Goal: Task Accomplishment & Management: Complete application form

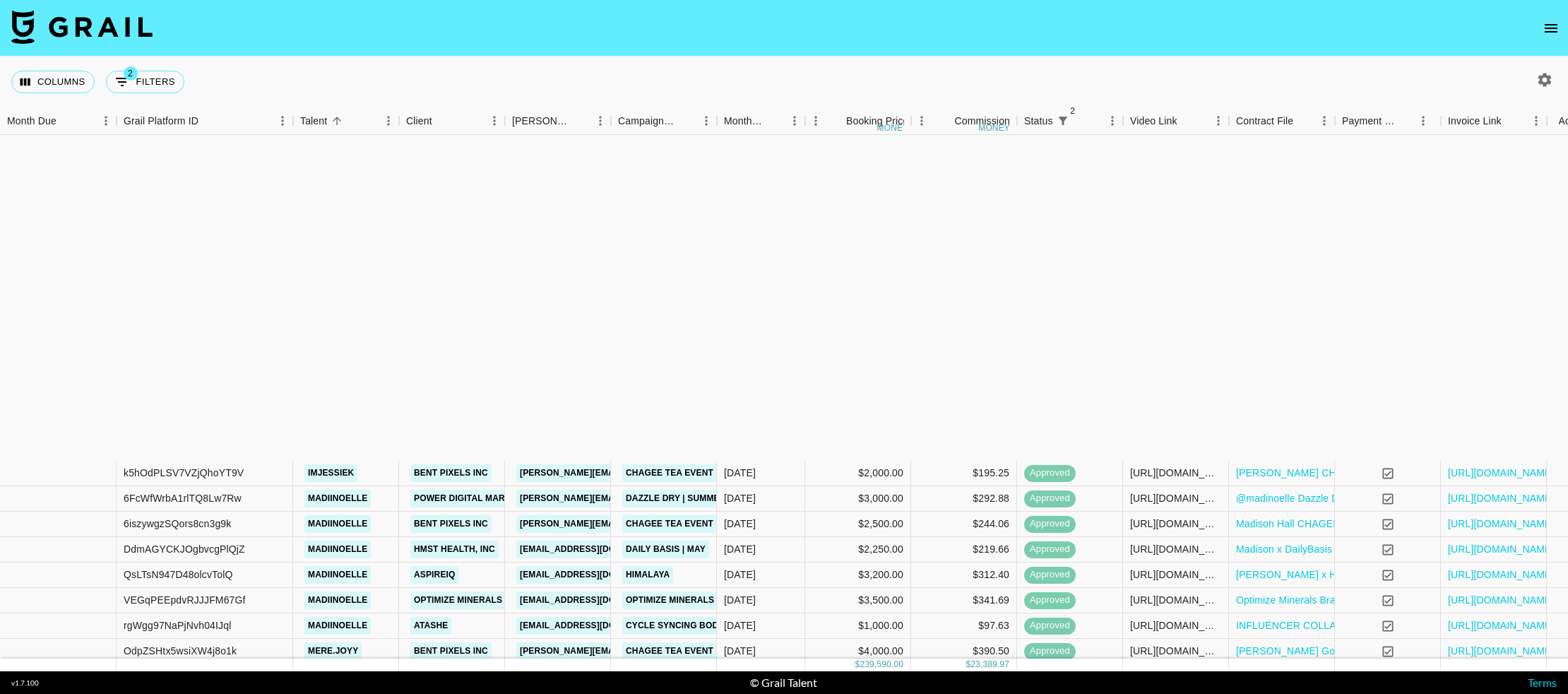
scroll to position [388, 0]
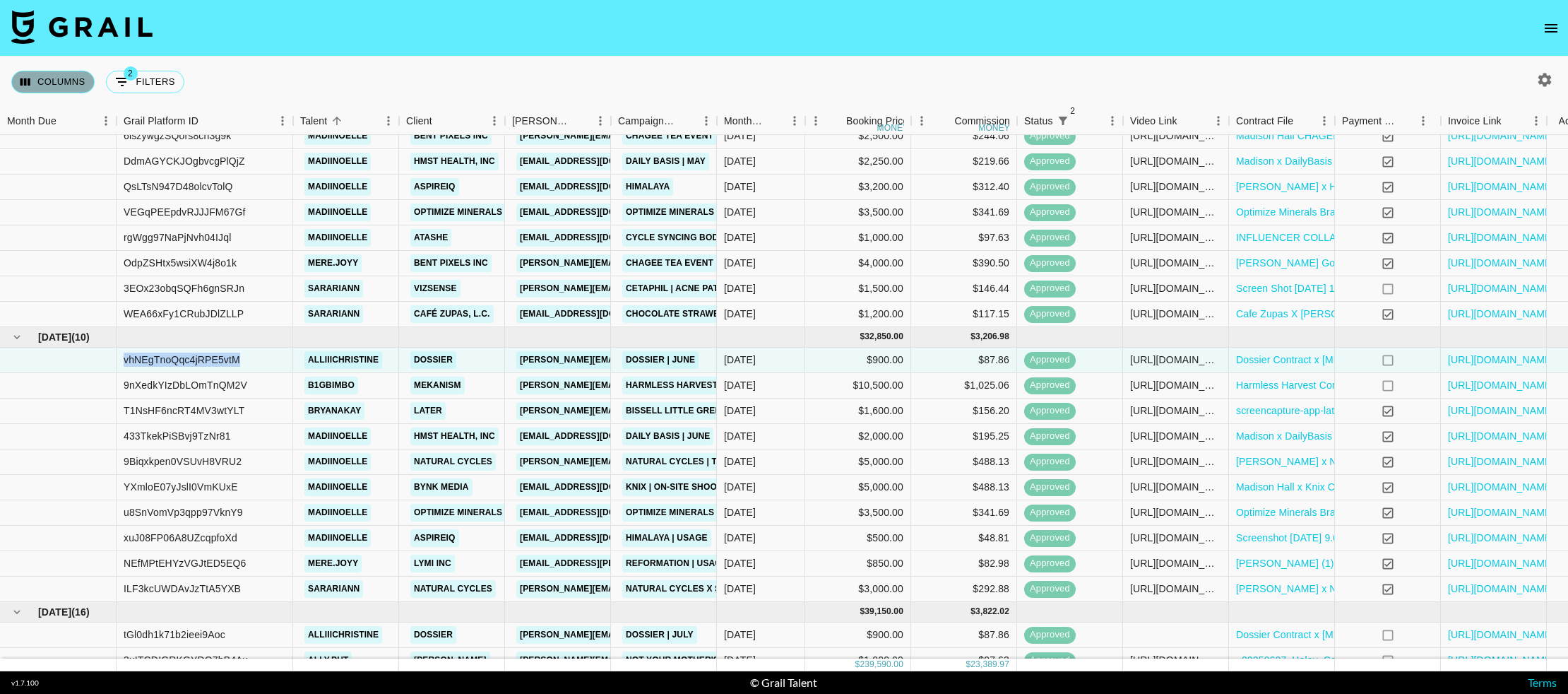
click at [23, 83] on icon "Select columns" at bounding box center [26, 82] width 12 height 12
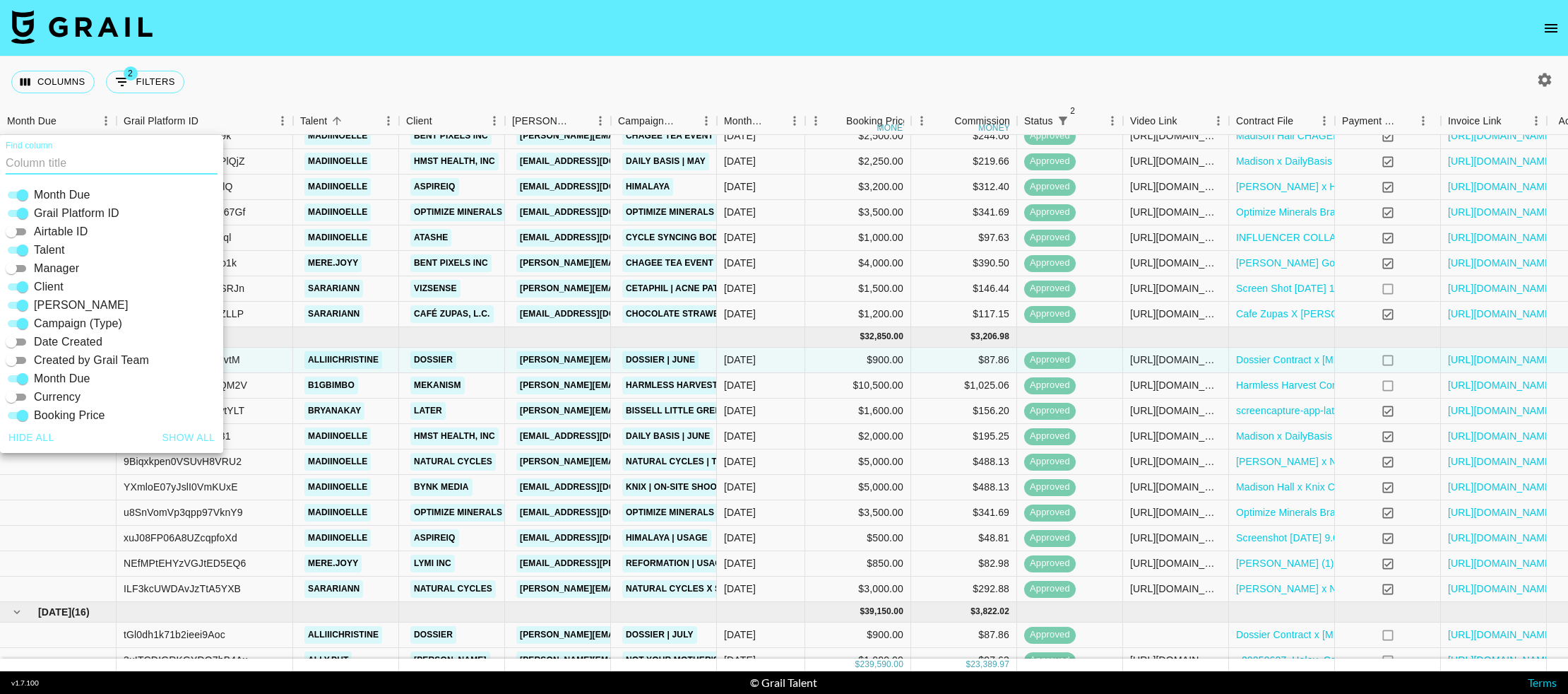
click at [26, 209] on input "Grail Platform ID" at bounding box center [23, 213] width 51 height 17
checkbox input "false"
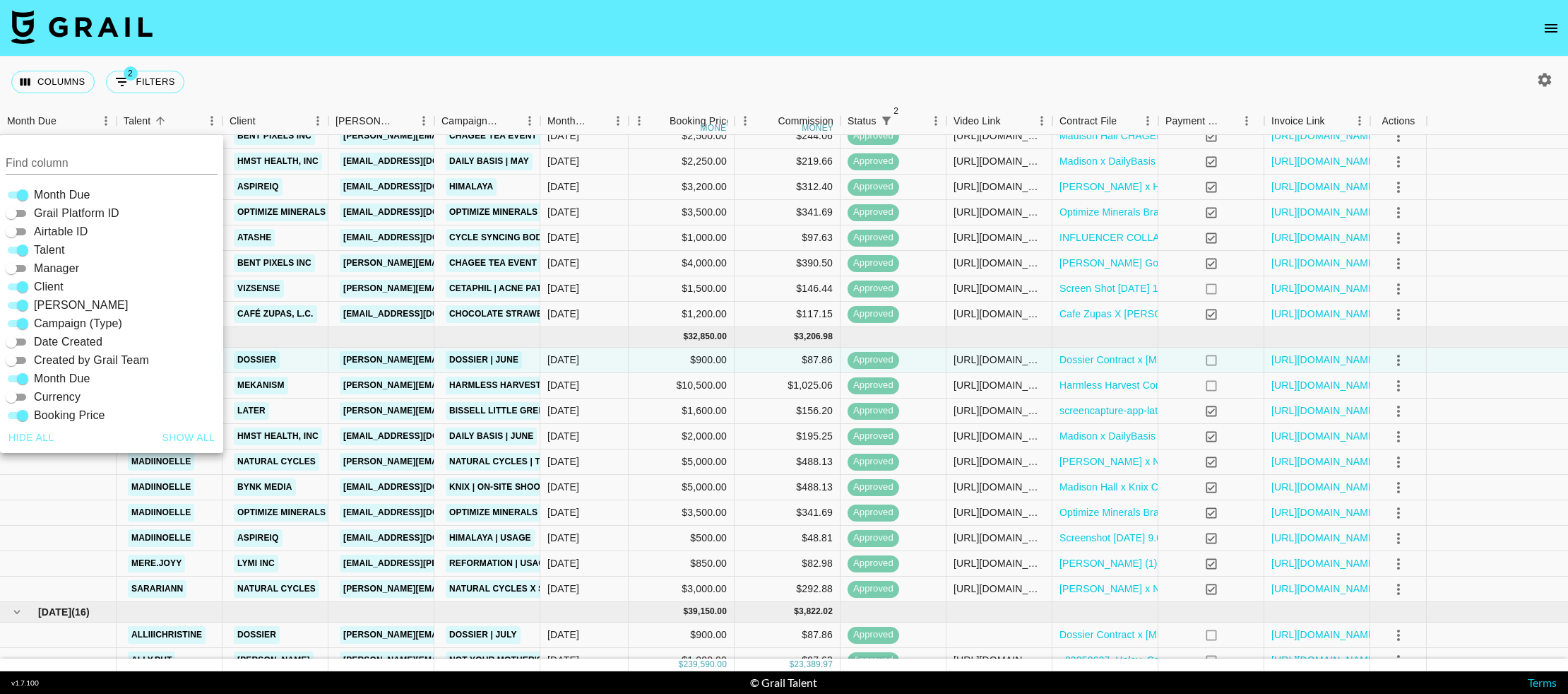
click at [329, 83] on div "Columns 2 Filters + Booking" at bounding box center [784, 82] width 1568 height 51
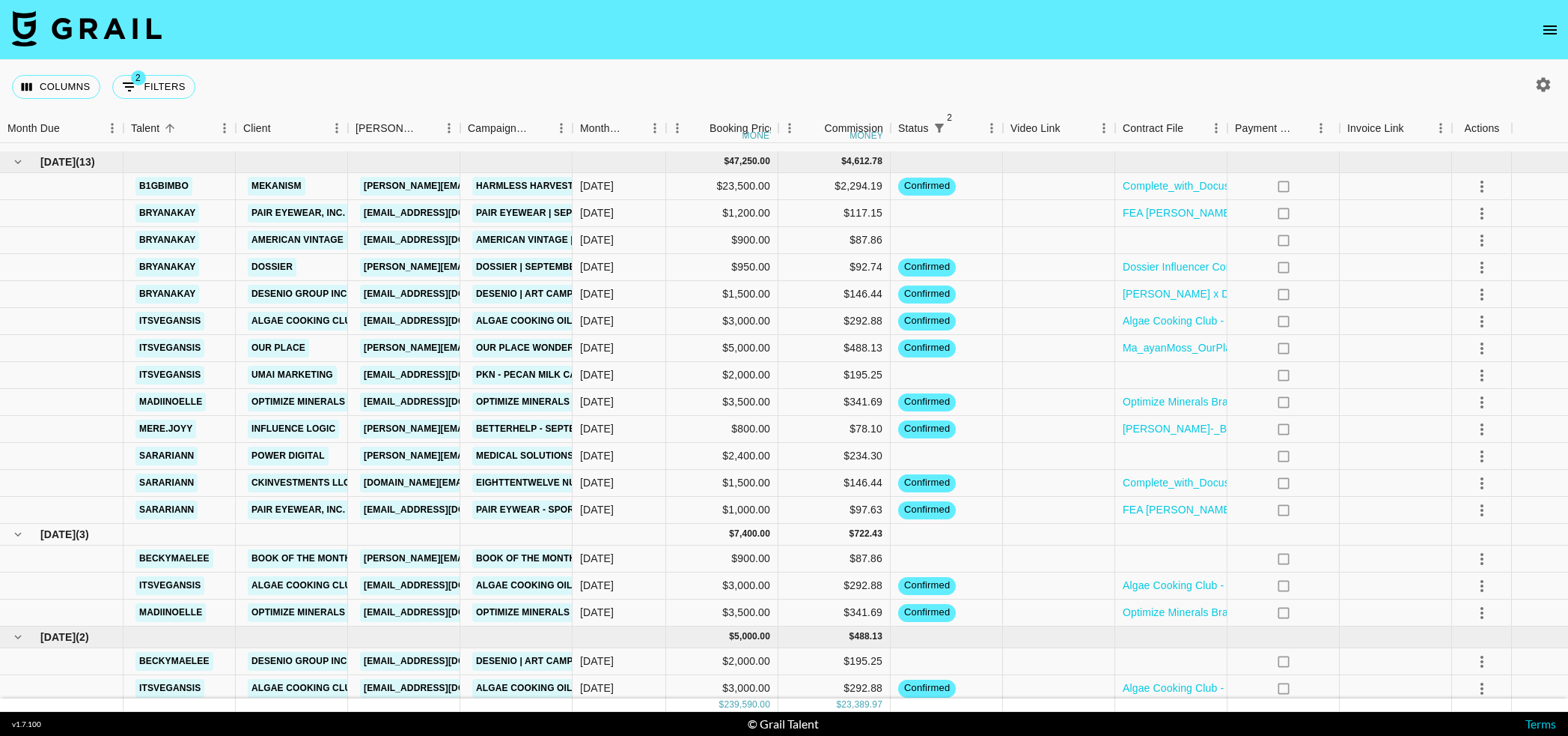
scroll to position [1876, 0]
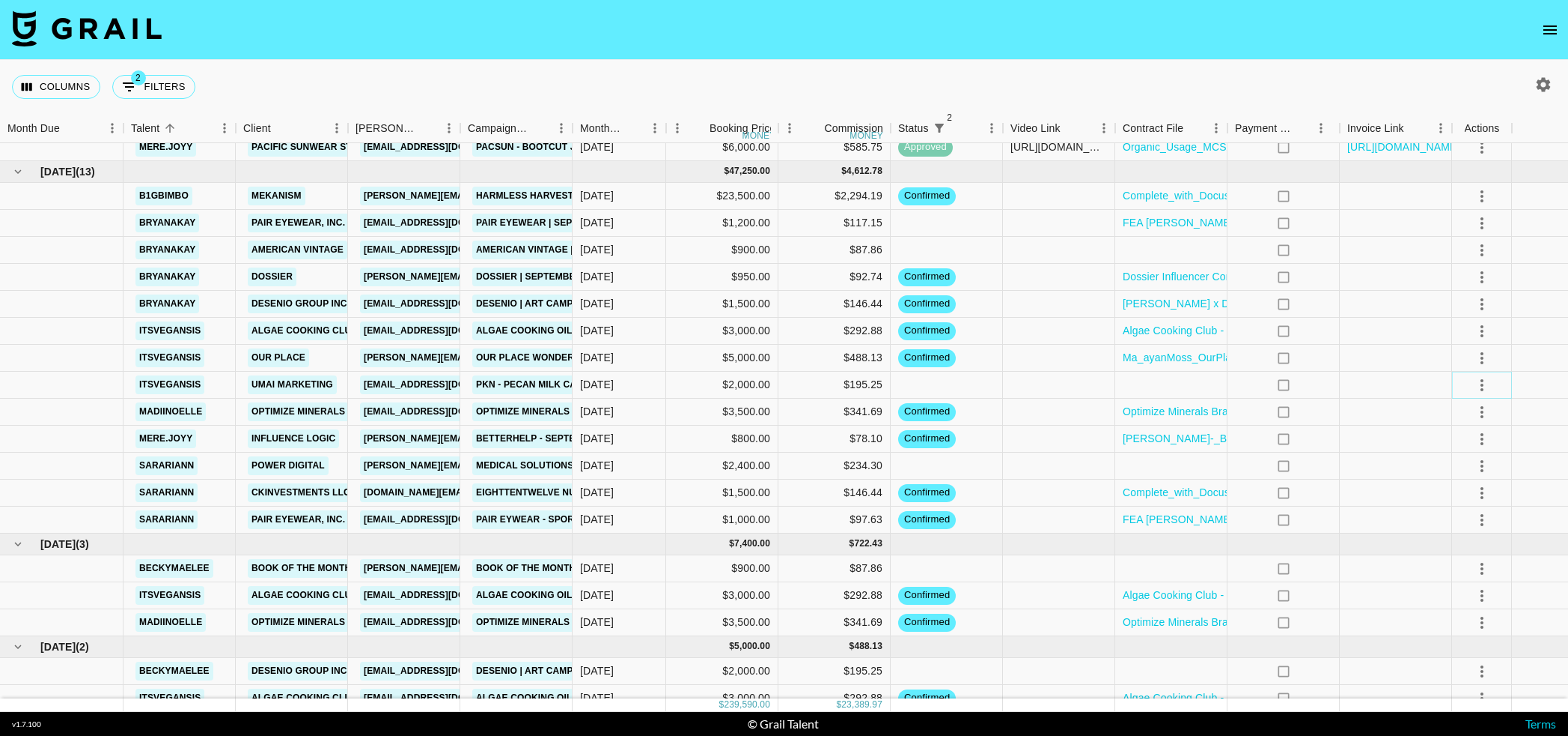
click at [1483, 387] on icon "select merge strategy" at bounding box center [1481, 384] width 18 height 18
click at [1472, 440] on li "Decline" at bounding box center [1482, 444] width 97 height 27
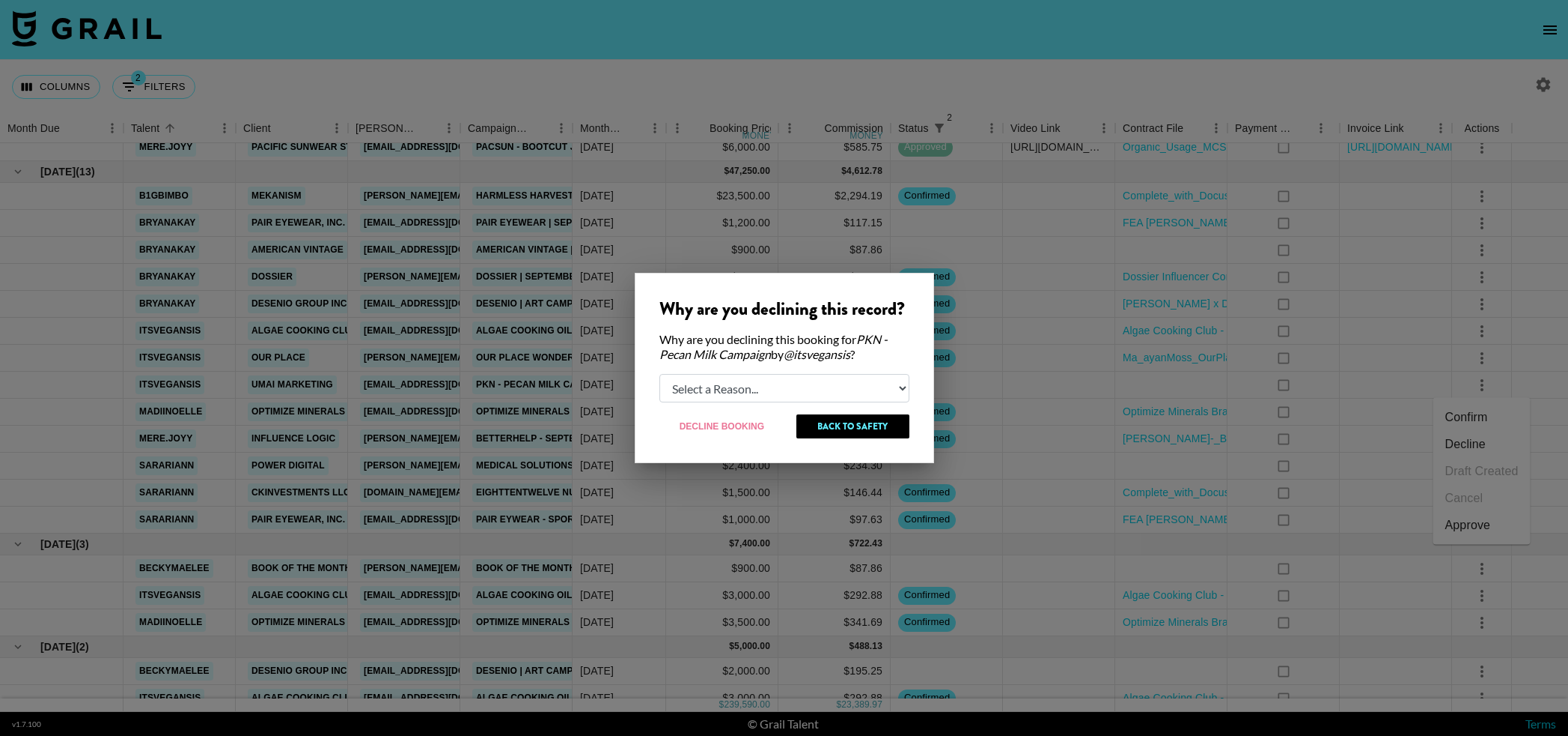
click at [811, 394] on select "Select a Reason... Relogging this deal due to a data issue The booker cancelled…" at bounding box center [784, 388] width 250 height 29
select select "booker_cancel"
click at [659, 374] on select "Select a Reason... Relogging this deal due to a data issue The booker cancelled…" at bounding box center [784, 388] width 250 height 29
click at [747, 430] on button "Decline Booking" at bounding box center [722, 426] width 127 height 24
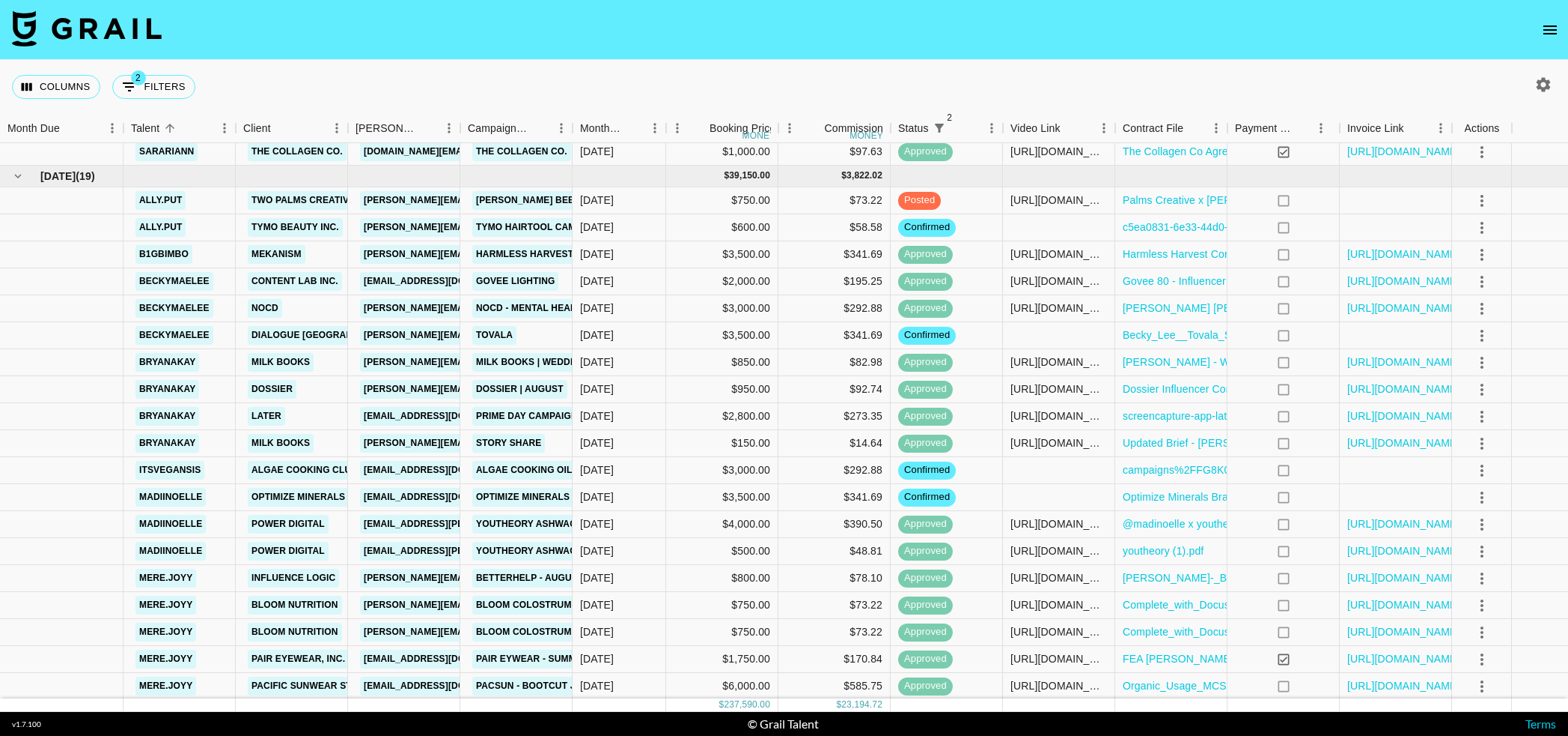
scroll to position [1340, 0]
click at [291, 196] on link "Two Palms Creative LLC" at bounding box center [313, 198] width 131 height 19
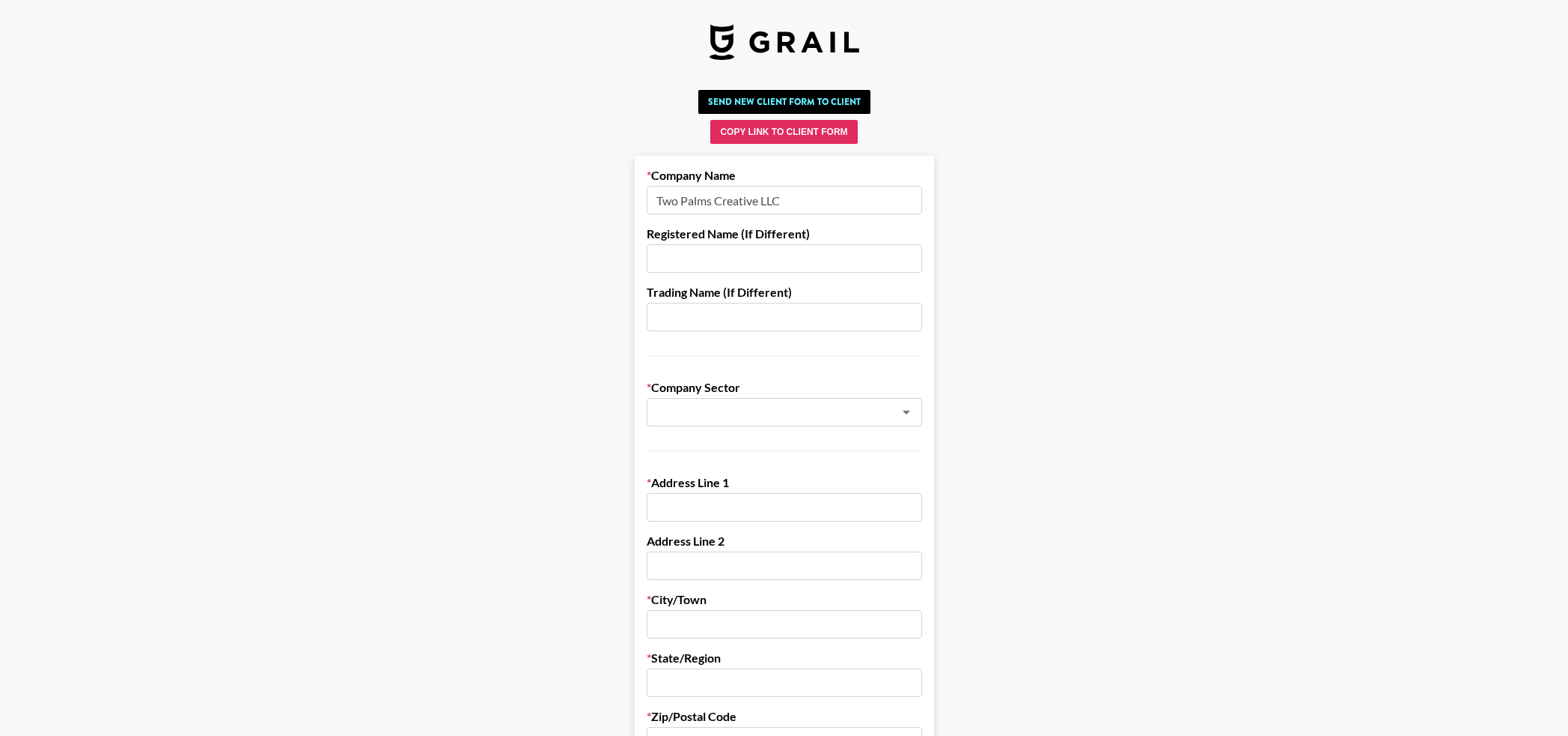
drag, startPoint x: 800, startPoint y: 197, endPoint x: 616, endPoint y: 195, distance: 184.0
paste input "he Palms Creative"
type input "The Palms Creative"
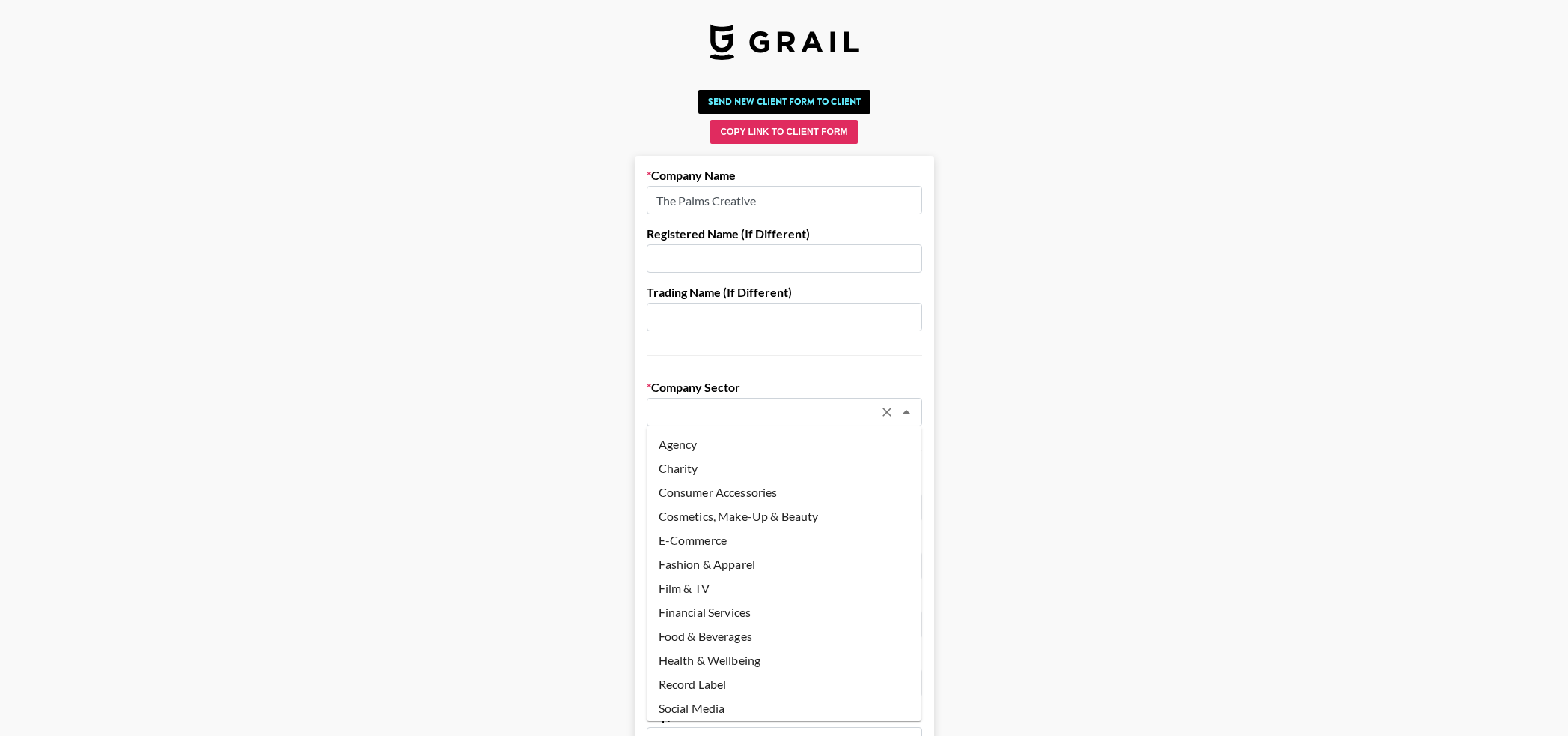
click at [731, 419] on input "text" at bounding box center [764, 412] width 218 height 17
click at [709, 446] on li "Agency" at bounding box center [784, 444] width 275 height 24
type input "Agency"
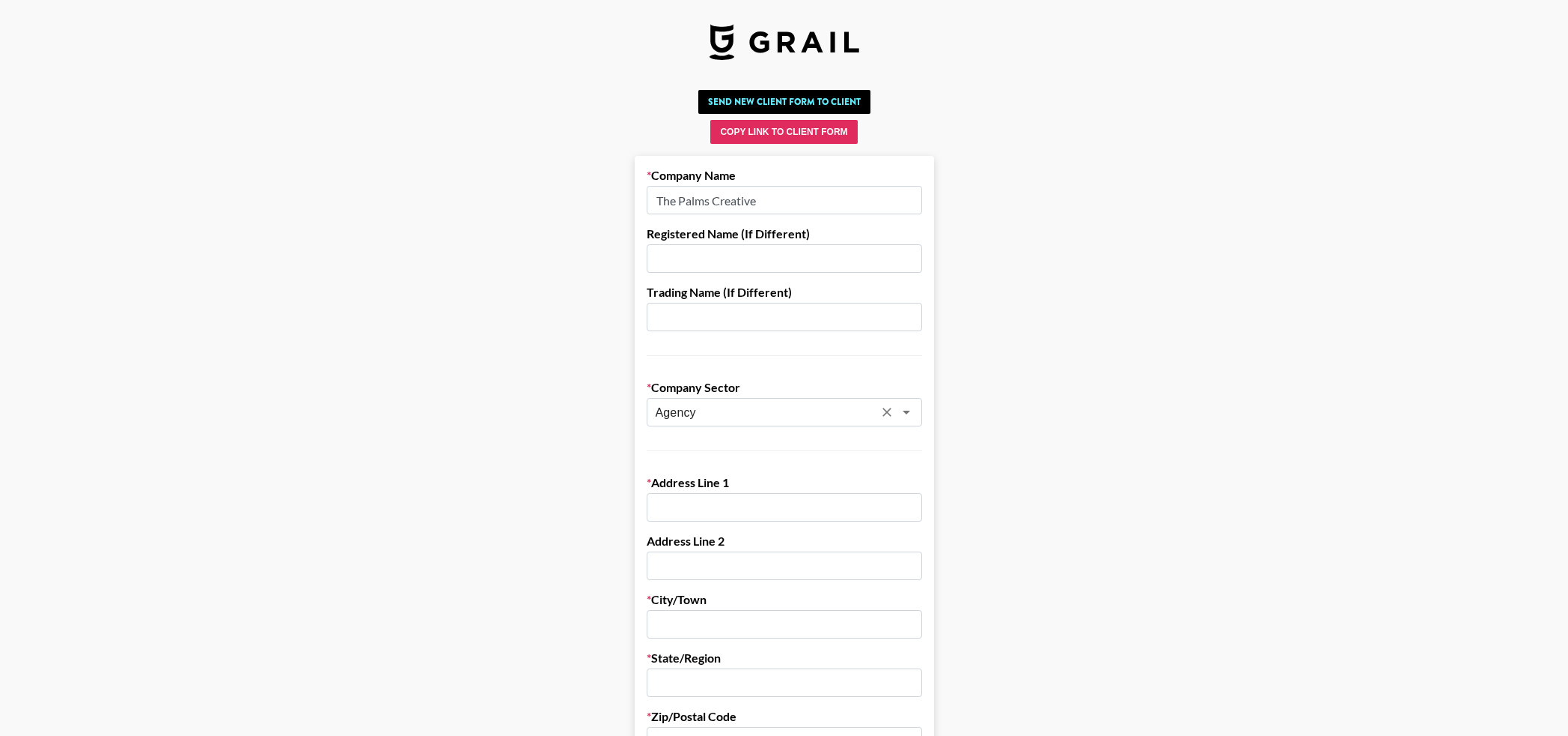
click at [695, 496] on input "text" at bounding box center [784, 507] width 275 height 29
paste input "236 Costello Rd"
type input "236 Costello Rd"
click at [694, 625] on input "text" at bounding box center [784, 624] width 275 height 29
paste input "West Palm Beach"
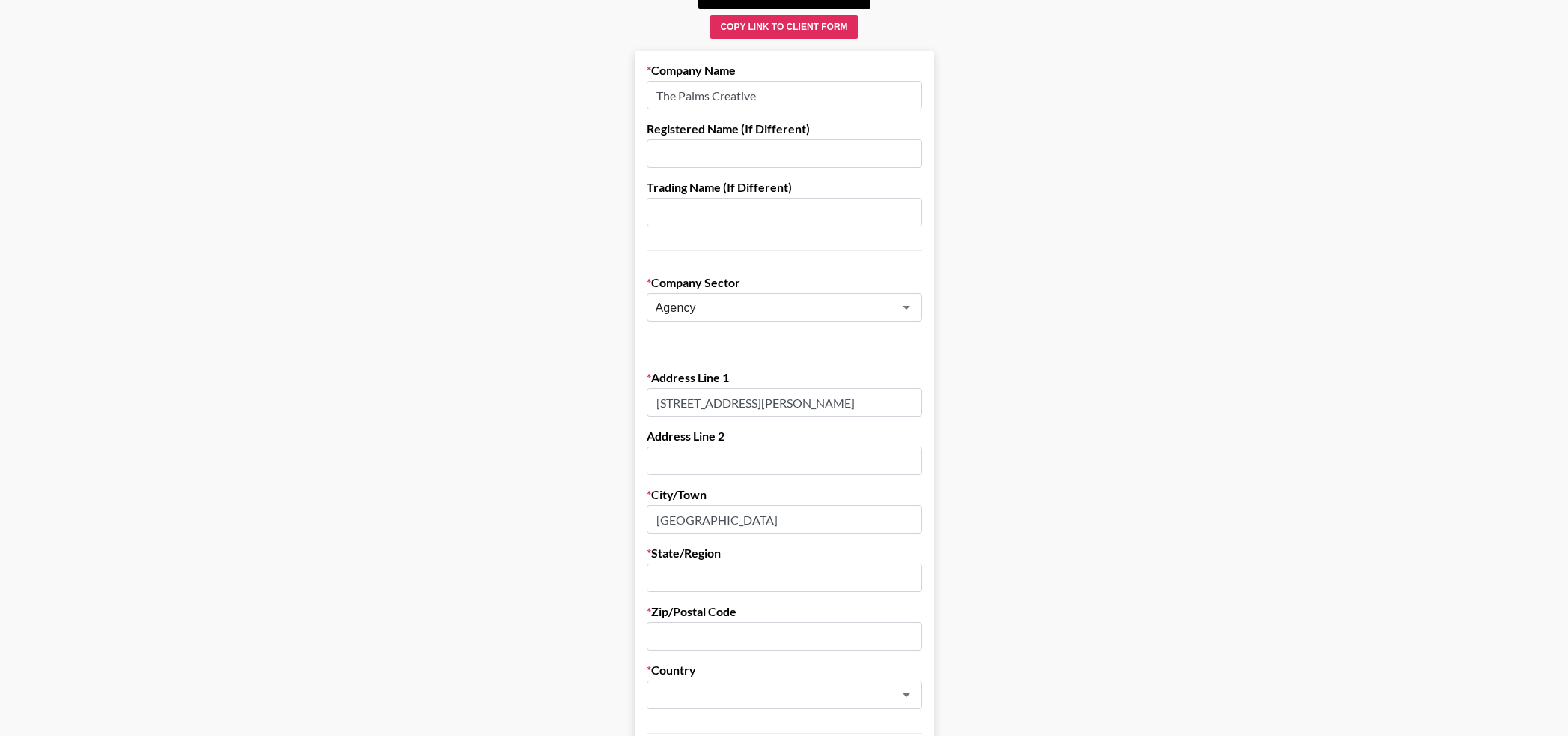
scroll to position [108, 0]
type input "West Palm Beach"
click at [690, 580] on input "text" at bounding box center [784, 574] width 275 height 29
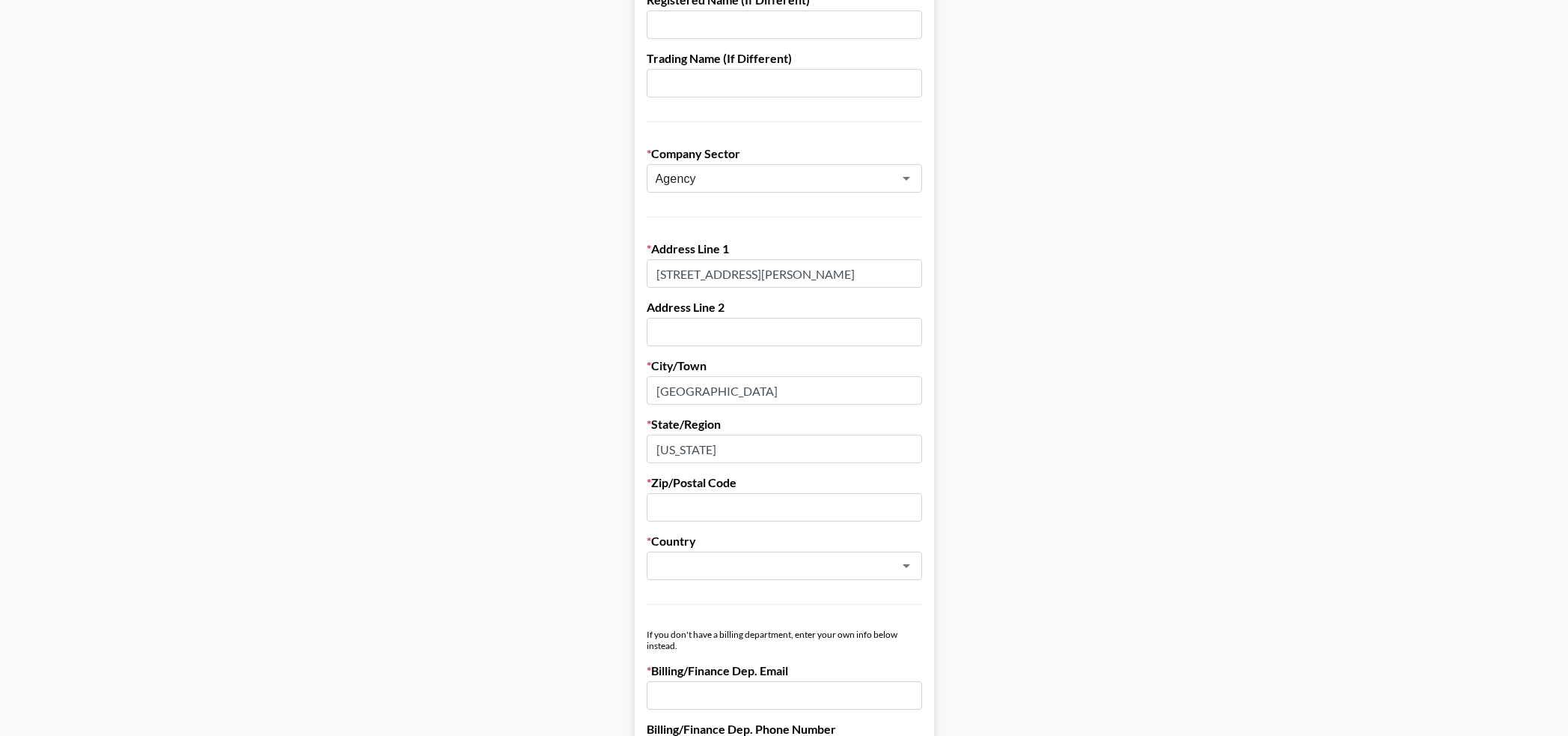
scroll to position [266, 0]
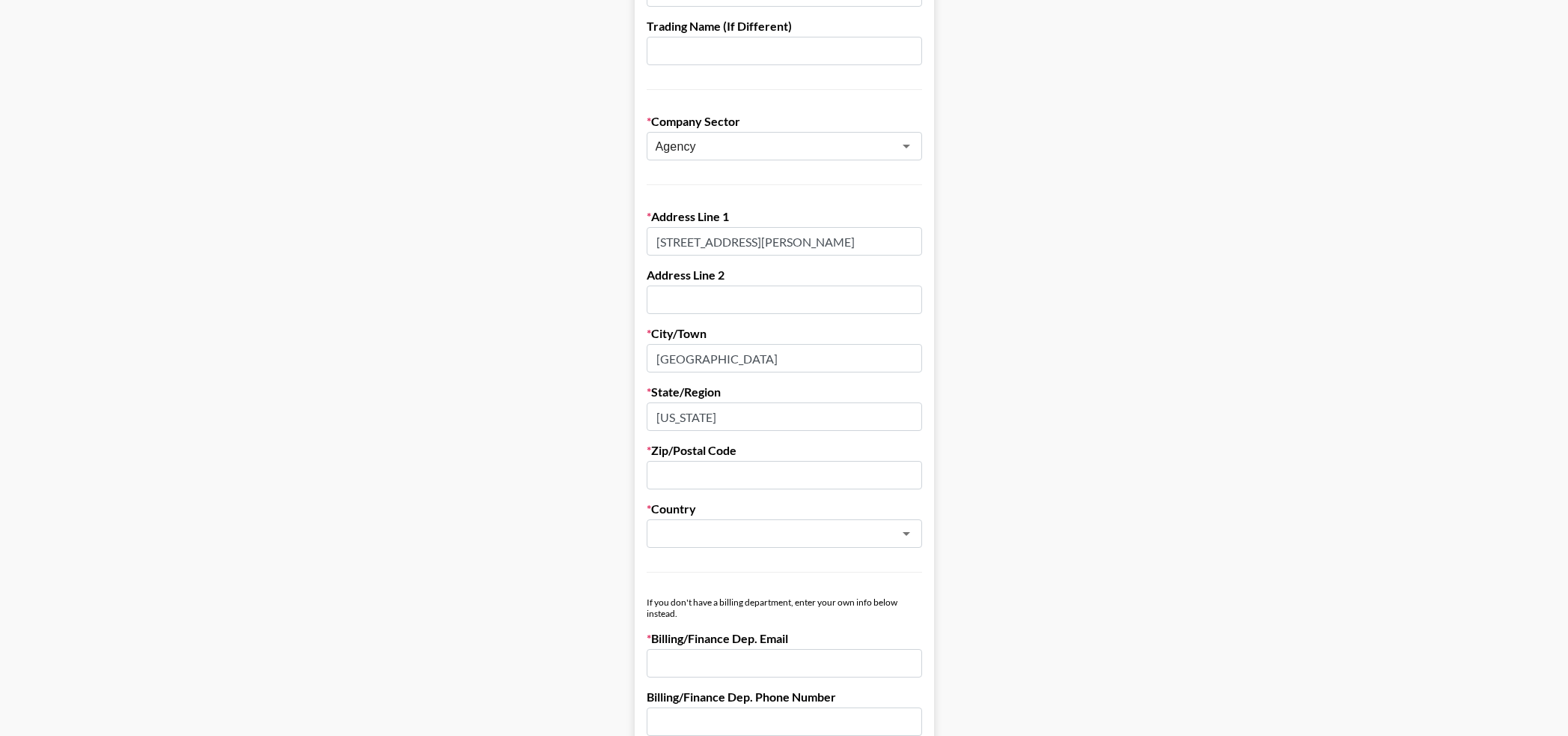
type input "Florida"
click at [723, 481] on input "text" at bounding box center [784, 475] width 275 height 29
paste input "33405"
type input "33405"
click at [704, 537] on input "text" at bounding box center [764, 534] width 218 height 17
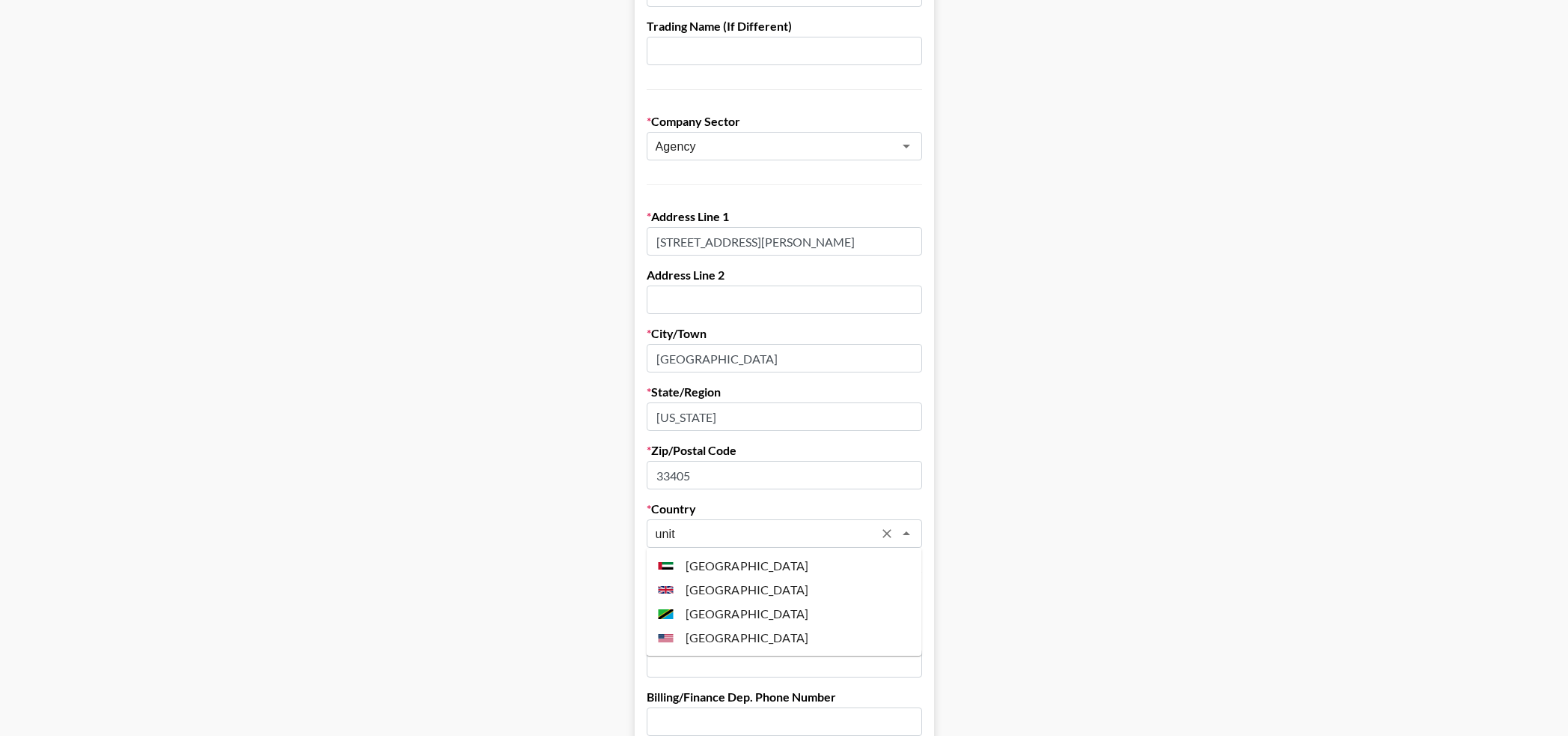
click at [720, 640] on li "United States" at bounding box center [784, 637] width 275 height 24
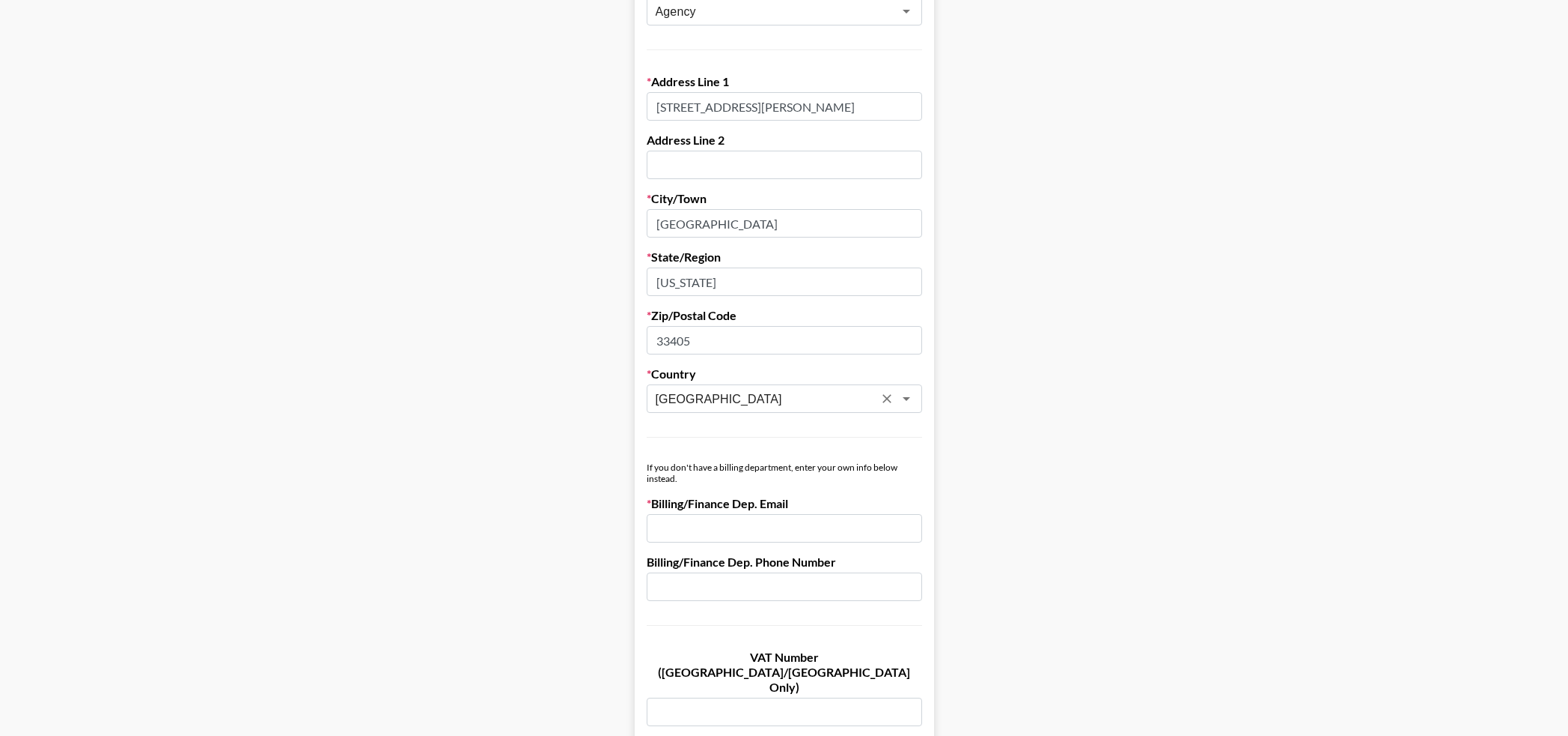
scroll to position [450, 0]
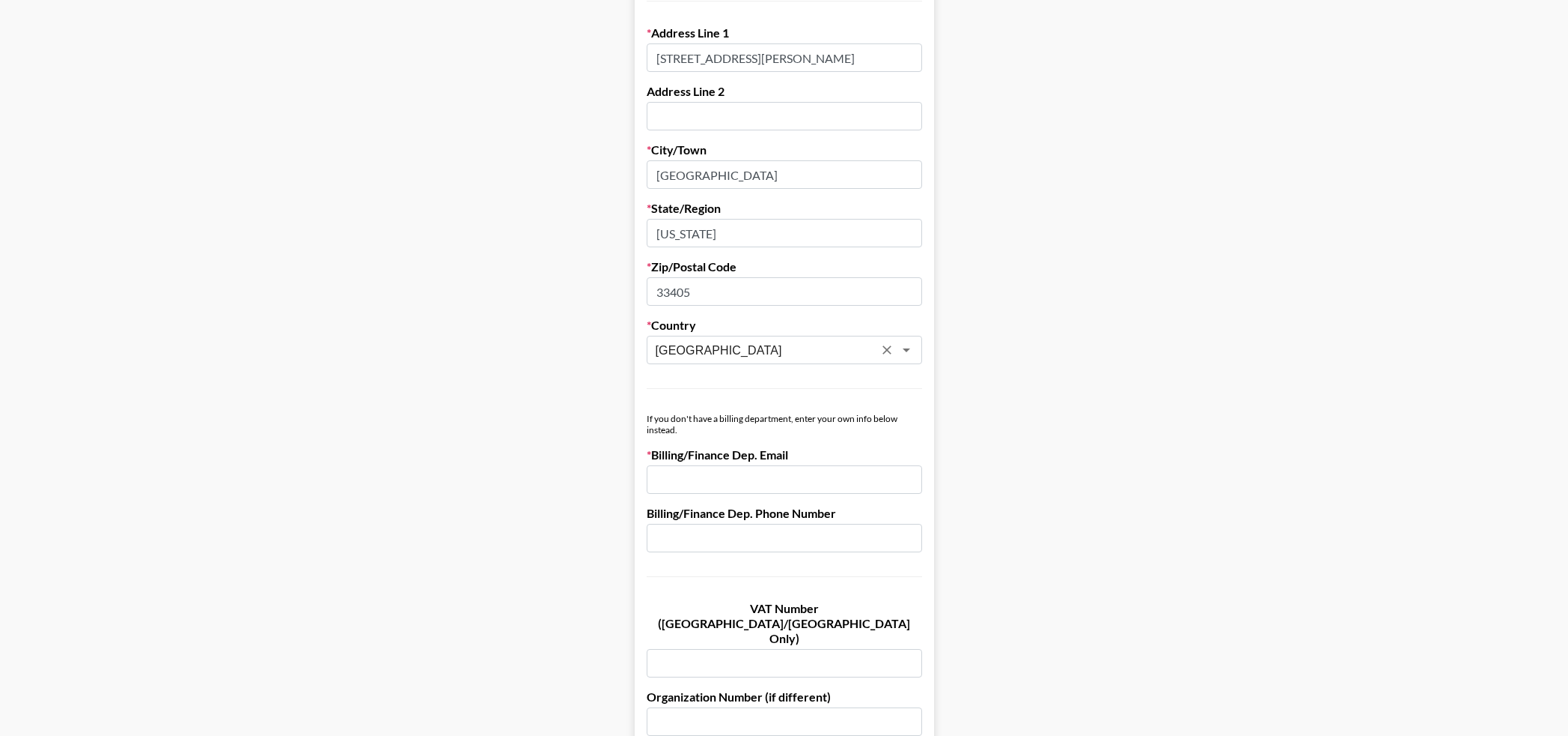
type input "United States"
click at [705, 474] on input "email" at bounding box center [784, 479] width 275 height 29
paste input "dayna@thepalmscreative.com"
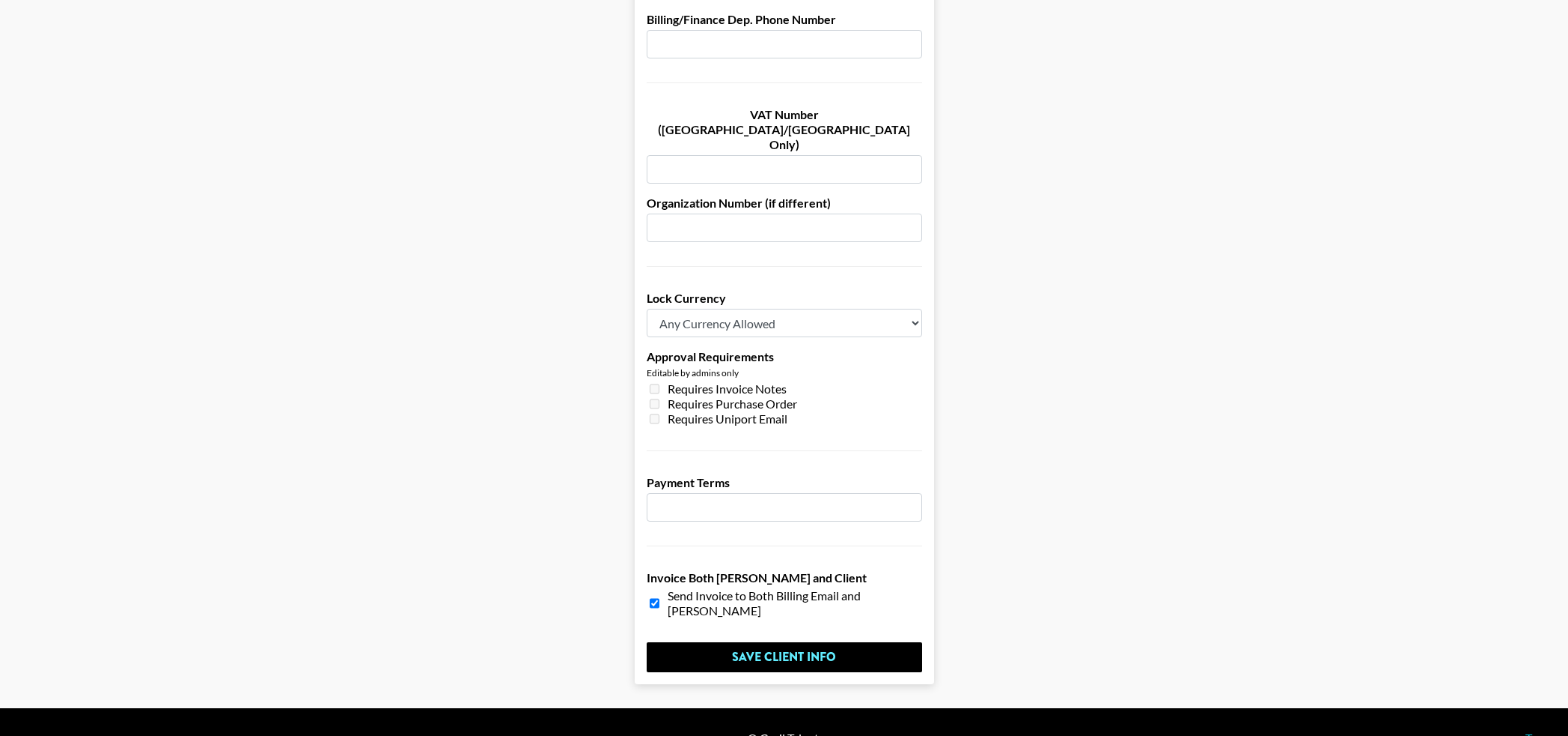
scroll to position [944, 0]
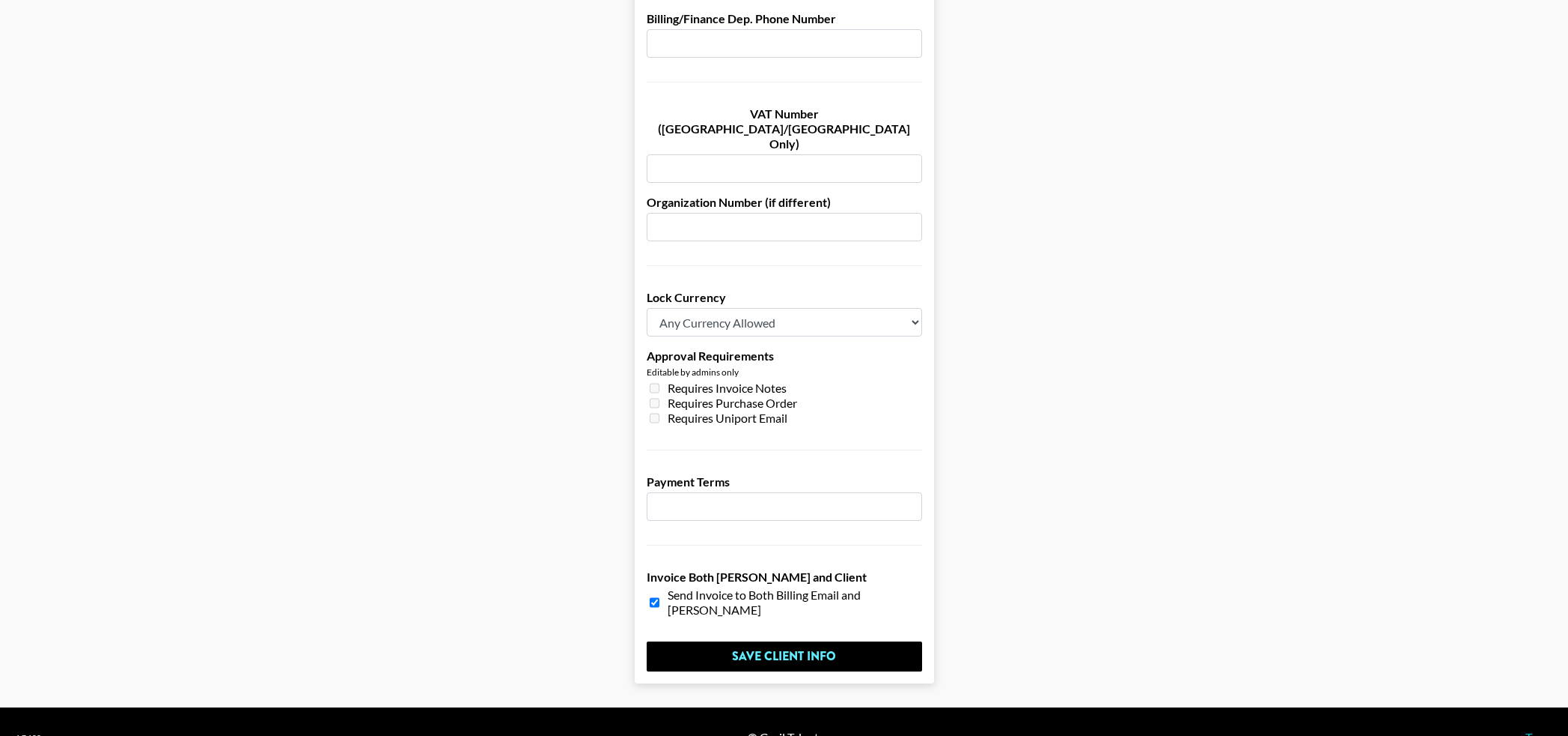
type input "dayna@thepalmscreative.com"
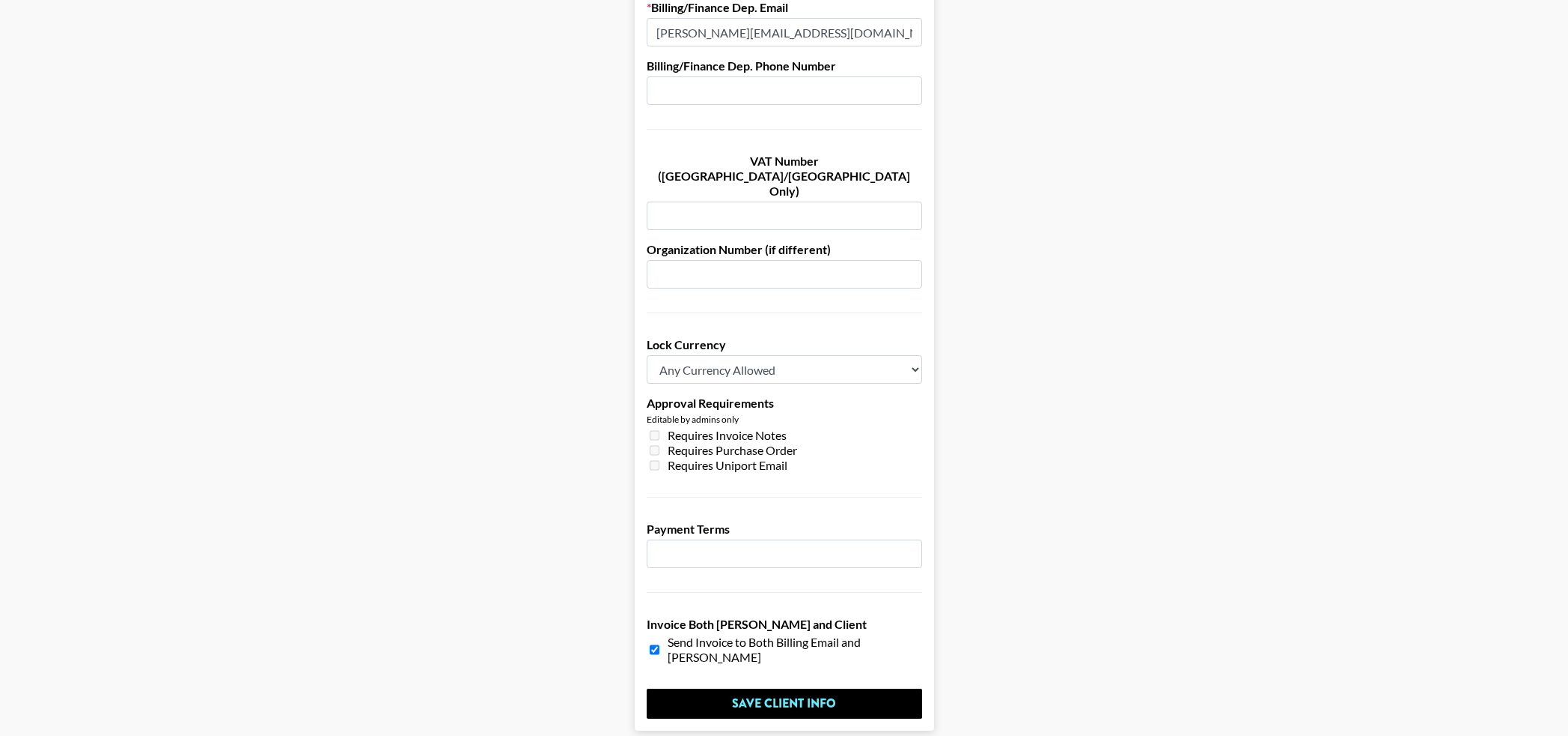
scroll to position [910, 0]
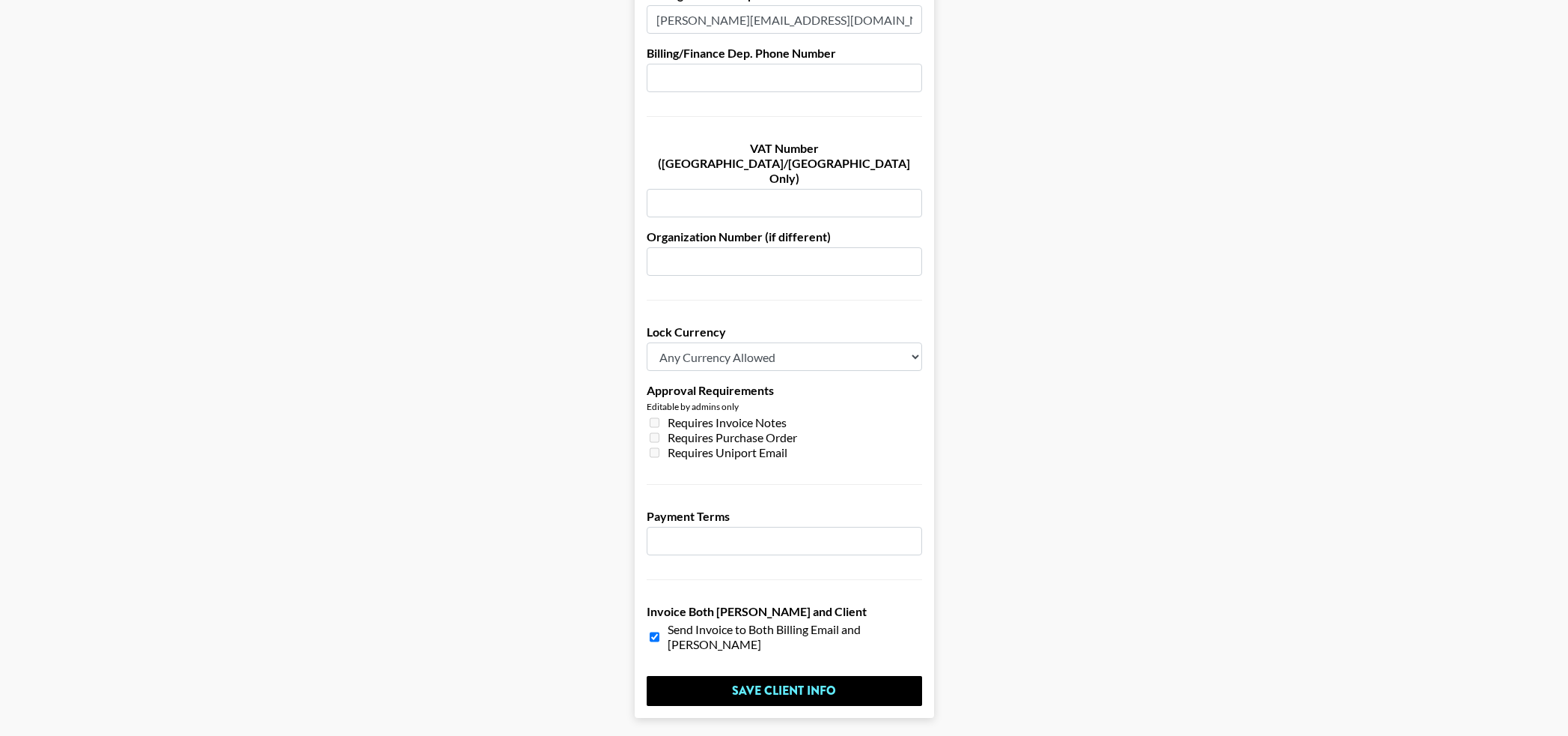
click at [745, 342] on select "Any Currency Allowed USD GBP EUR CAD AUD" at bounding box center [784, 356] width 275 height 29
select select "USD"
click at [647, 342] on select "Any Currency Allowed USD GBP EUR CAD AUD" at bounding box center [784, 356] width 275 height 29
click at [721, 526] on input "number" at bounding box center [784, 540] width 275 height 29
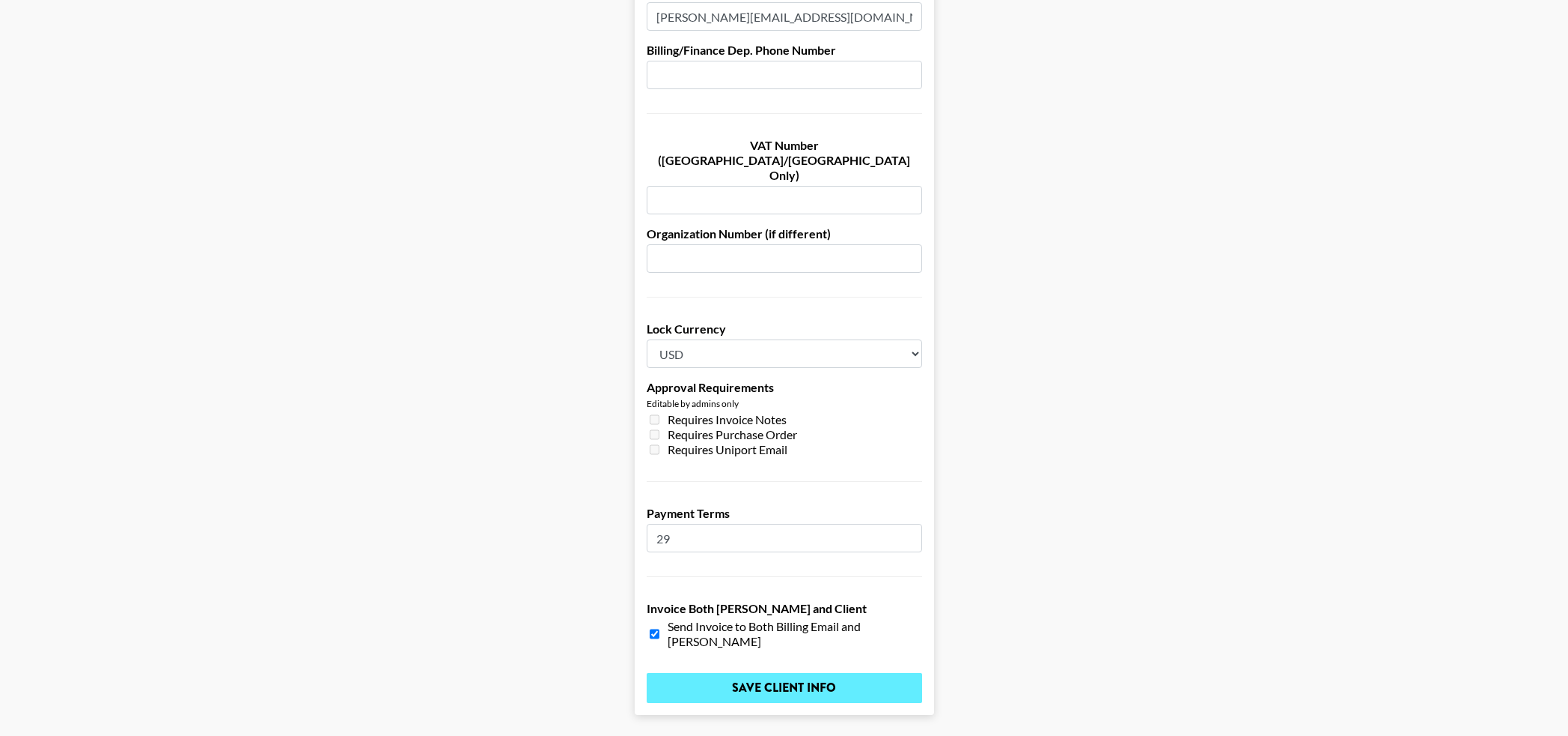
type input "29"
click at [805, 673] on input "Save Client Info" at bounding box center [784, 687] width 275 height 30
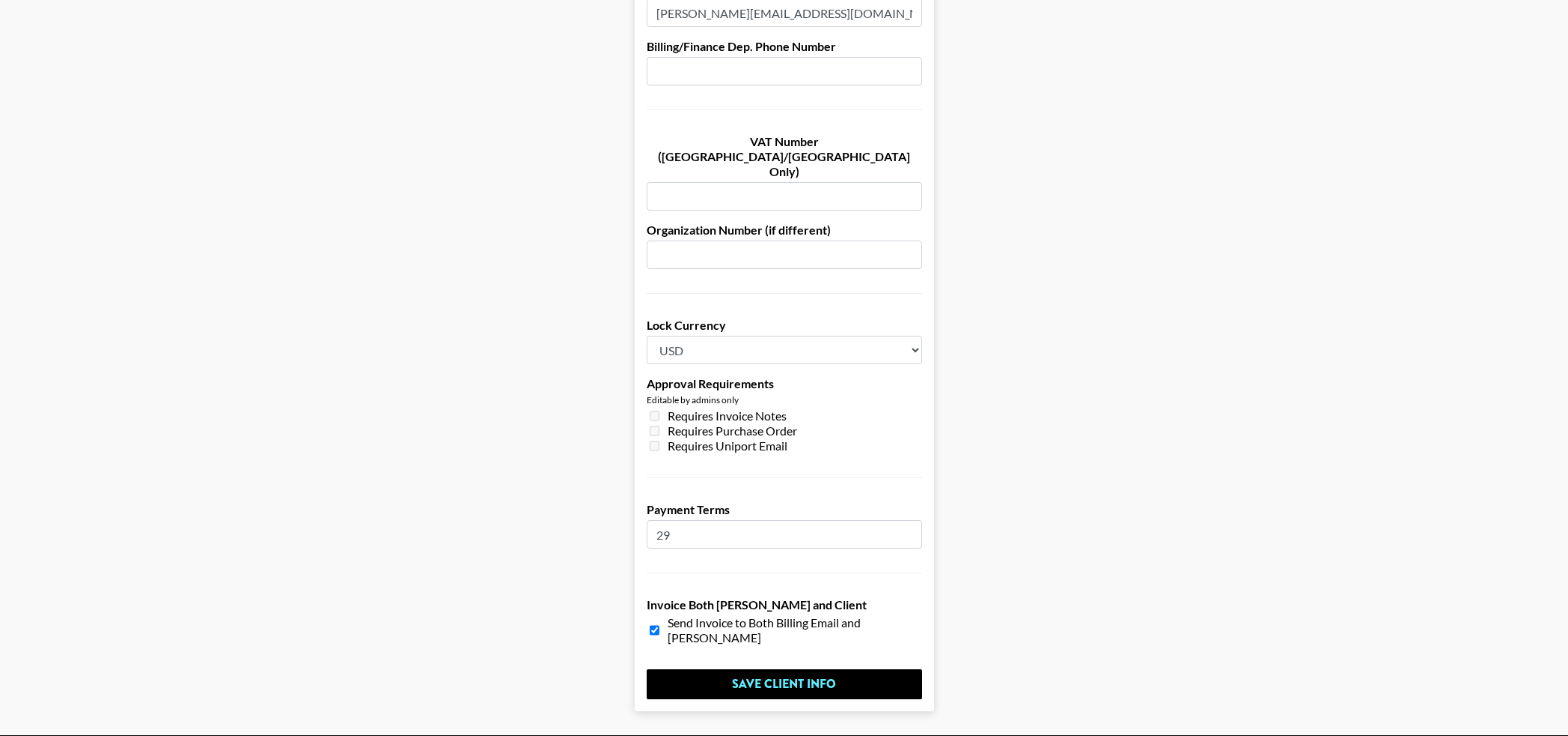
scroll to position [0, 0]
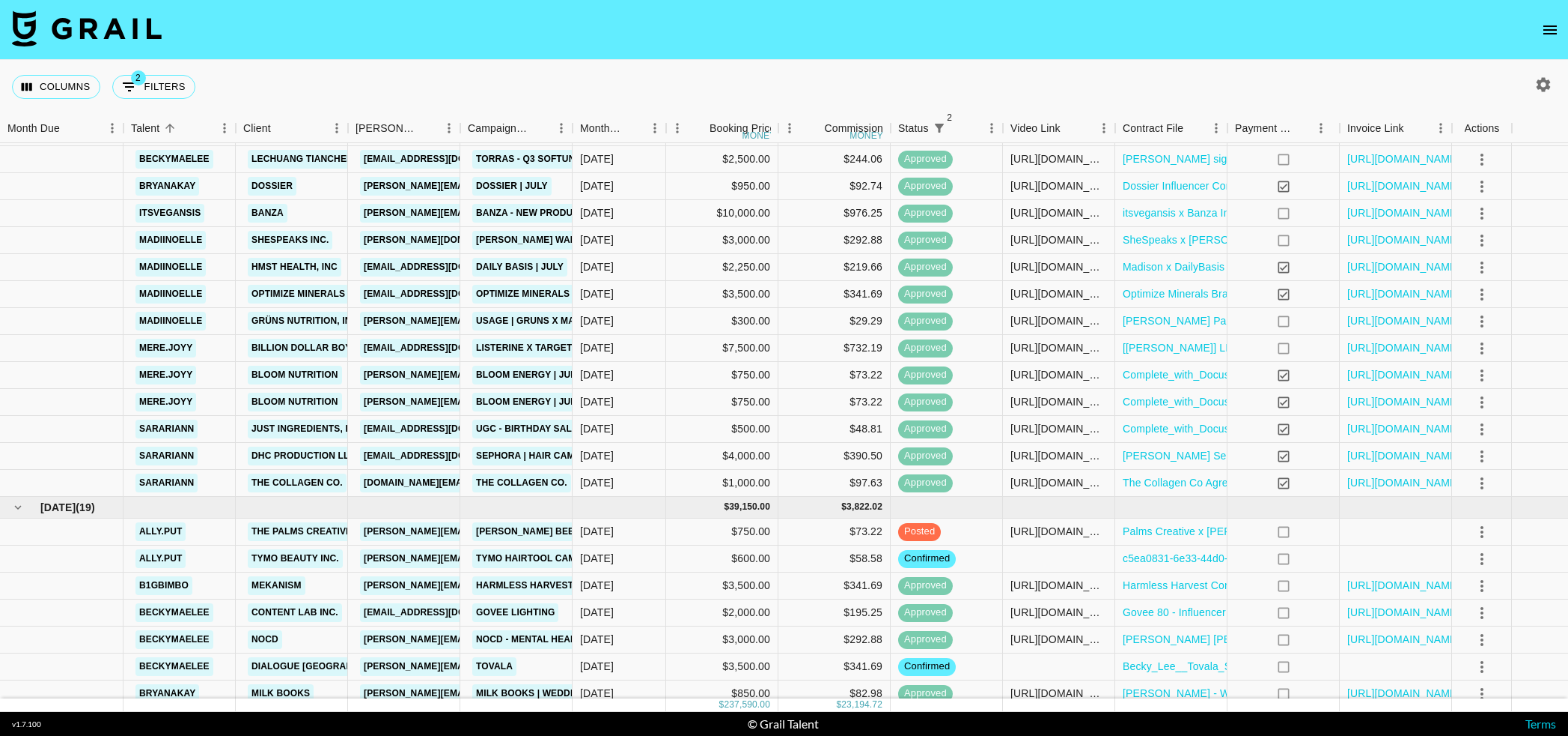
scroll to position [1009, 0]
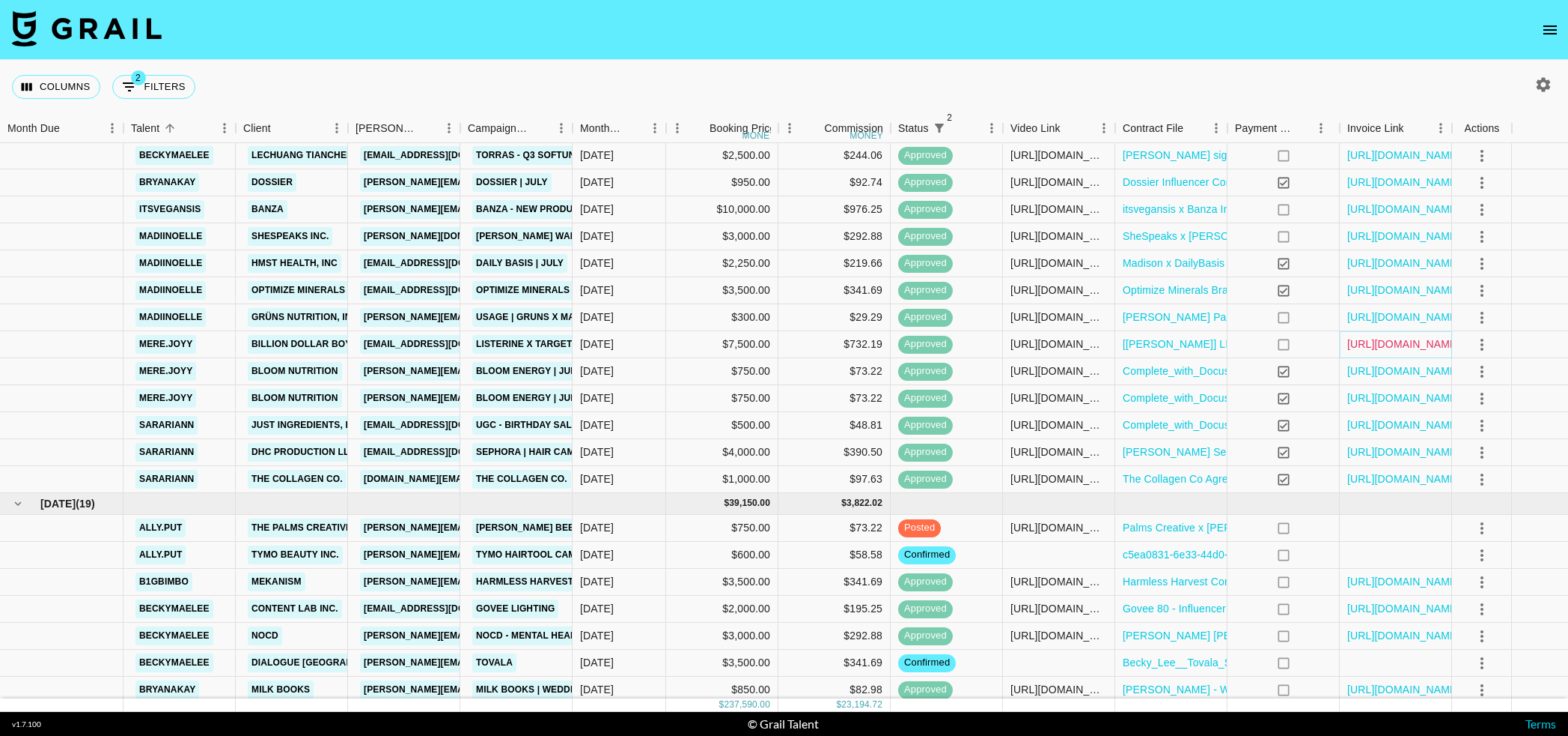
click at [1405, 348] on link "https://in.xero.com/NeQazCDUYmMNjvDNP90EpFhMvUtT4omg7fKSgbPt" at bounding box center [1403, 344] width 113 height 15
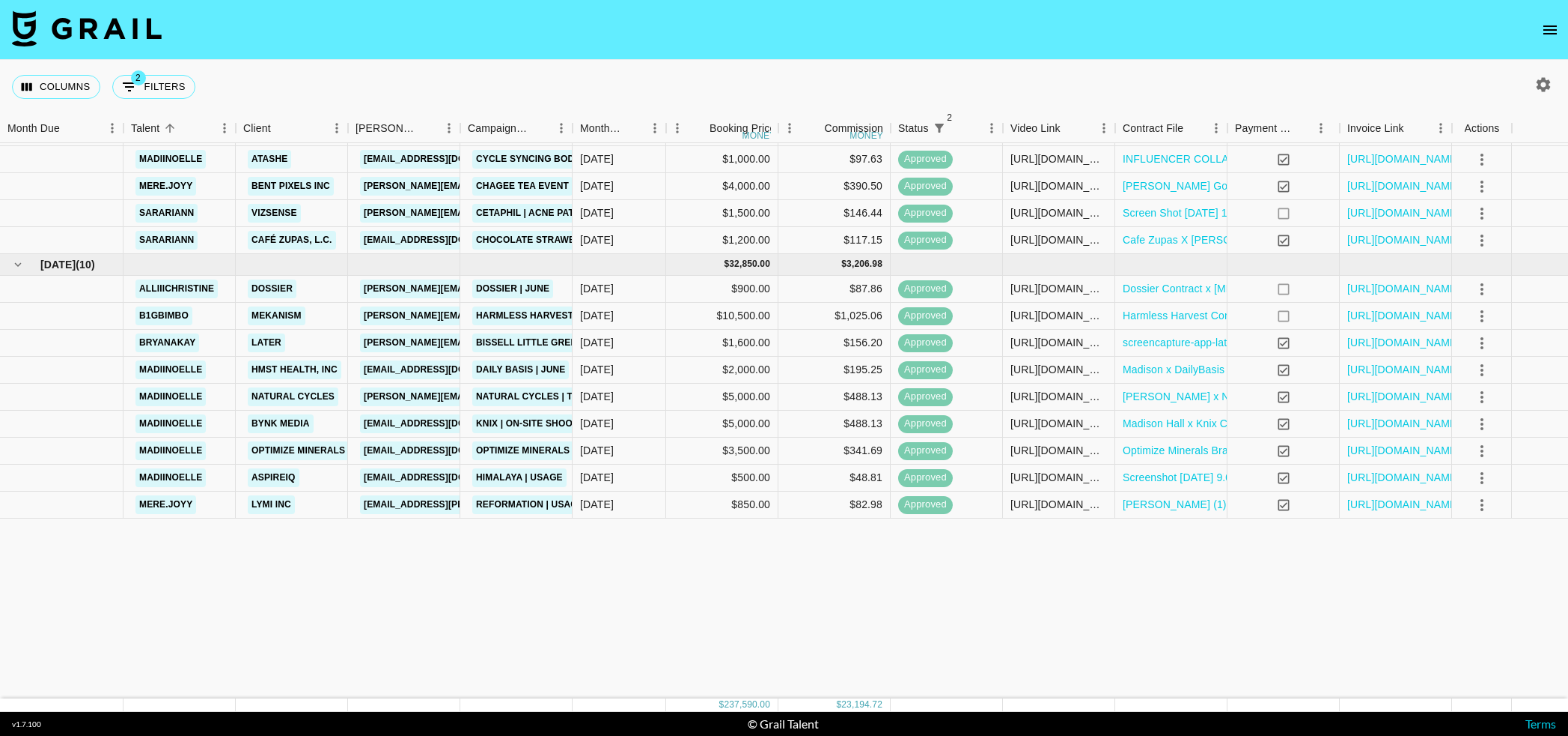
scroll to position [0, 0]
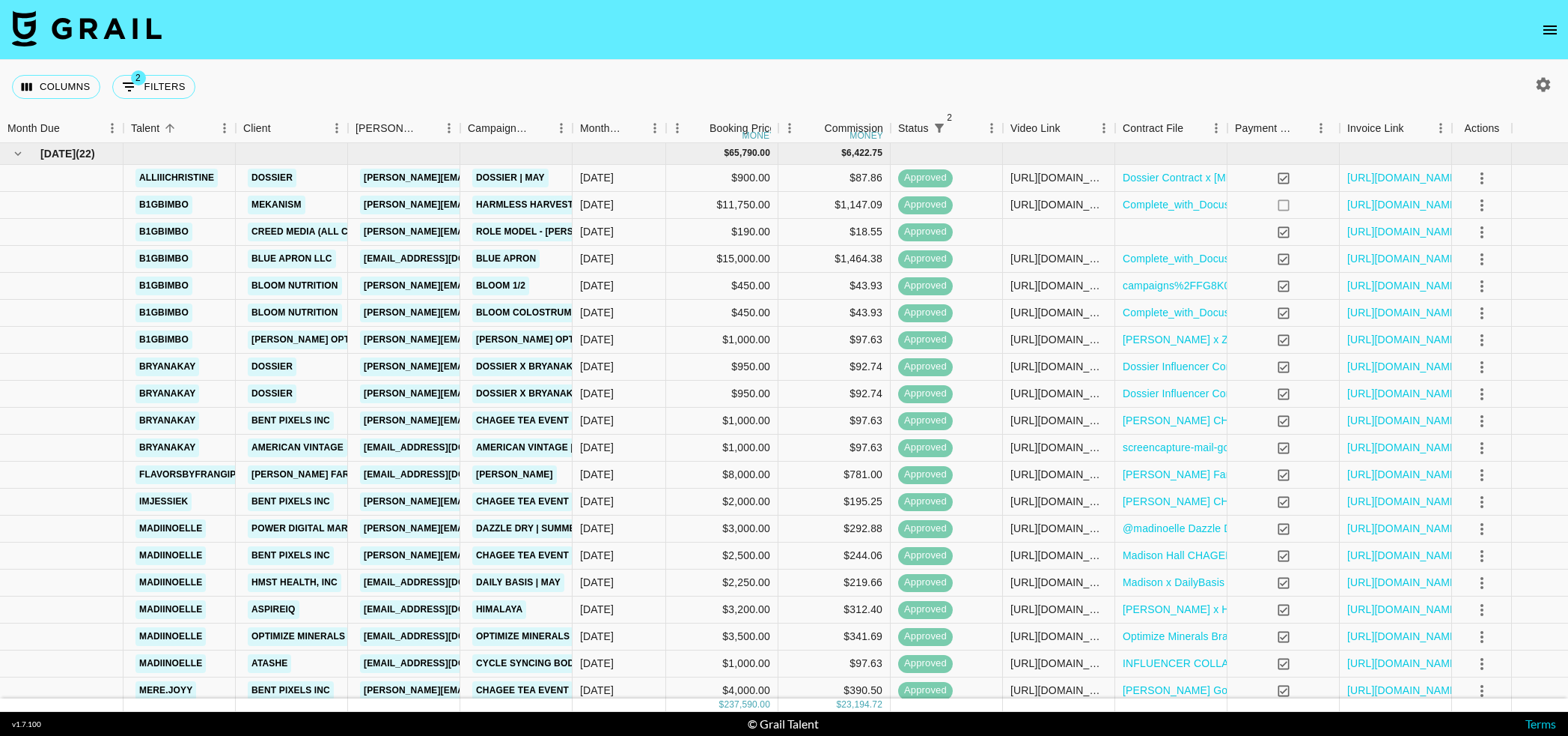
click at [429, 104] on div "Columns 2 Filters + Booking" at bounding box center [784, 87] width 1568 height 54
click at [1548, 86] on icon "button" at bounding box center [1543, 84] width 14 height 14
select select "[DATE]"
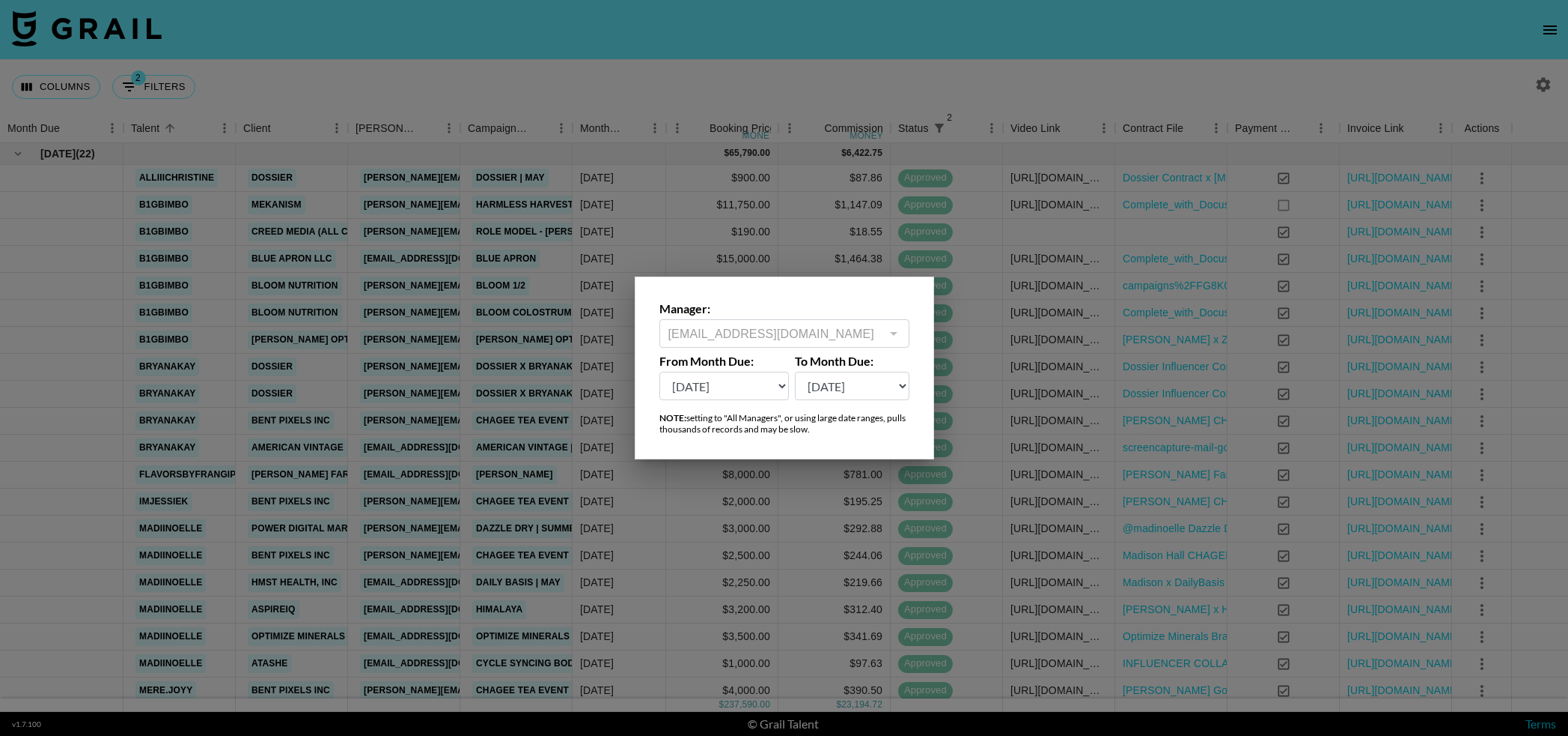
click at [1022, 78] on div at bounding box center [784, 368] width 1568 height 736
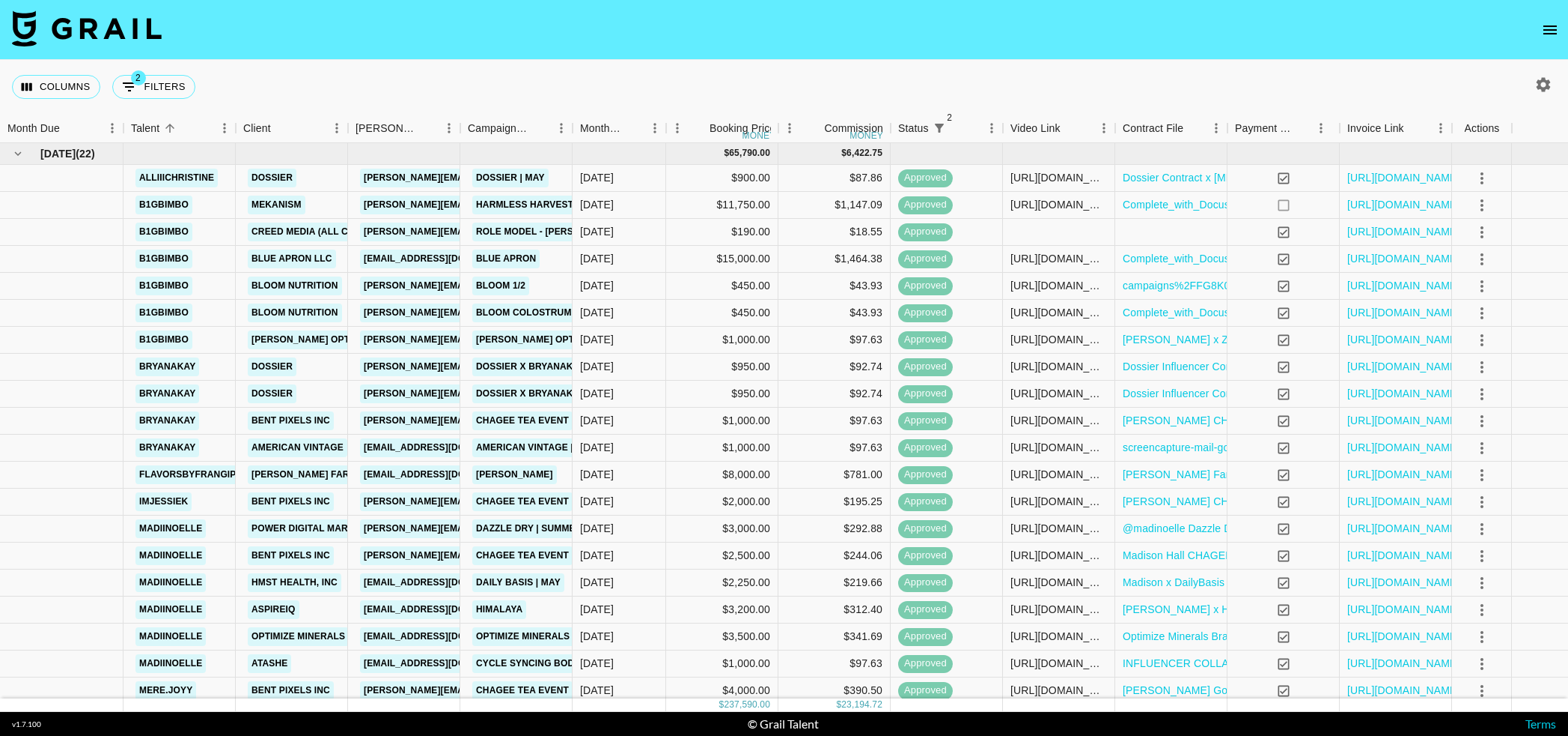
drag, startPoint x: 1558, startPoint y: 88, endPoint x: 1526, endPoint y: 88, distance: 32.0
click at [1547, 88] on div at bounding box center [1540, 84] width 55 height 25
click at [1541, 83] on icon "button" at bounding box center [1543, 84] width 14 height 14
select select "[DATE]"
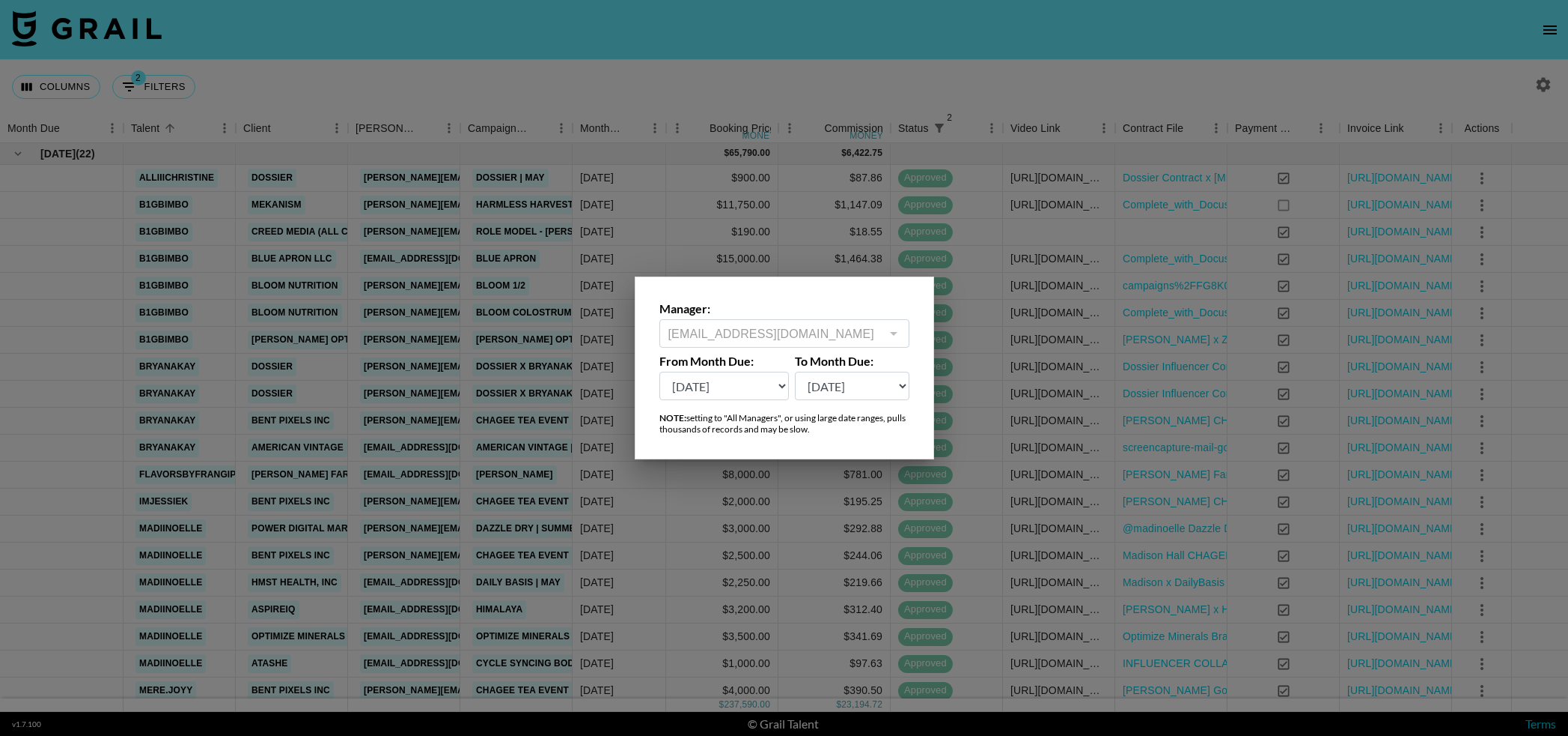
click at [884, 337] on div at bounding box center [893, 333] width 20 height 21
click at [884, 339] on div at bounding box center [893, 333] width 20 height 21
drag, startPoint x: 870, startPoint y: 196, endPoint x: 832, endPoint y: 228, distance: 49.7
click at [869, 196] on div at bounding box center [784, 368] width 1568 height 736
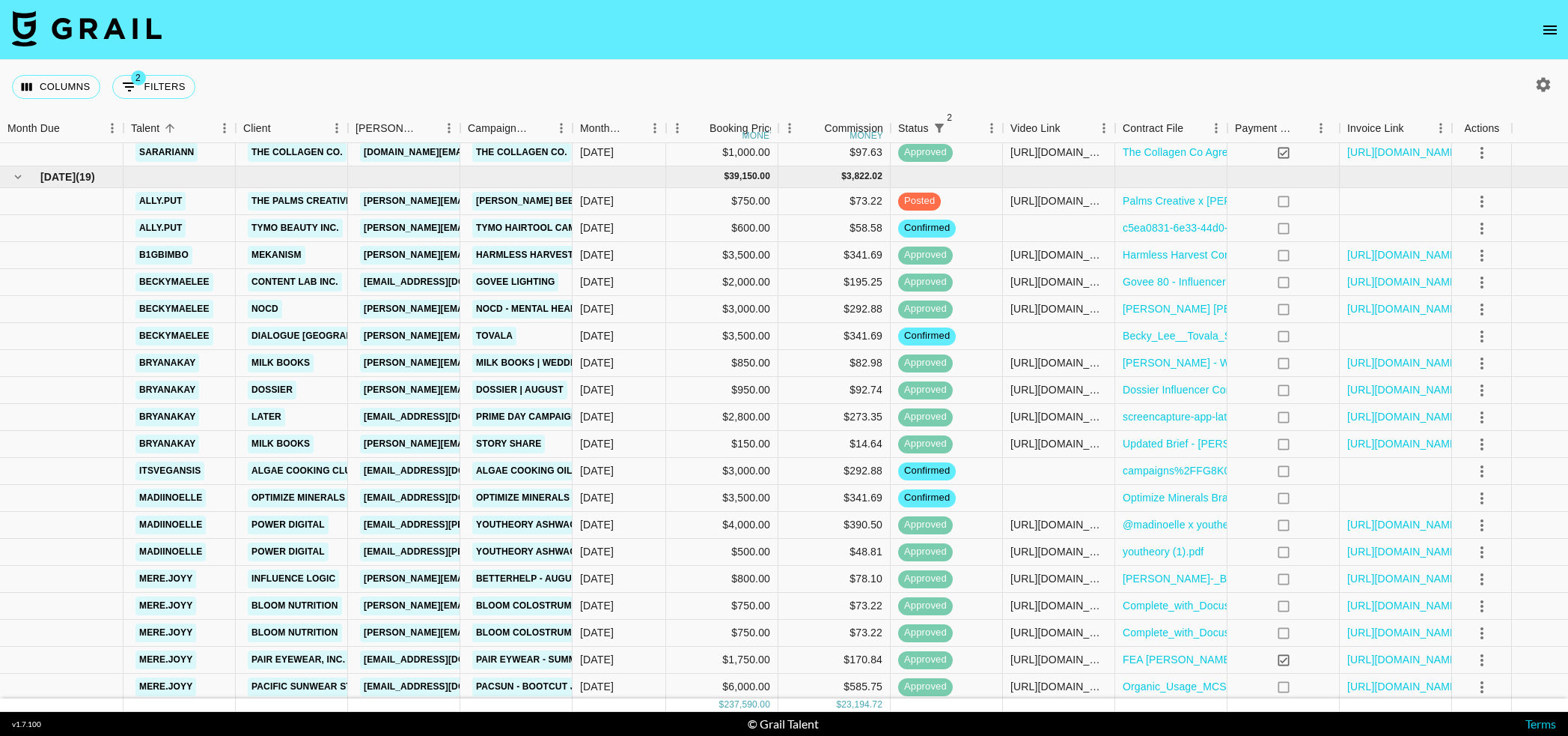
scroll to position [1393, 0]
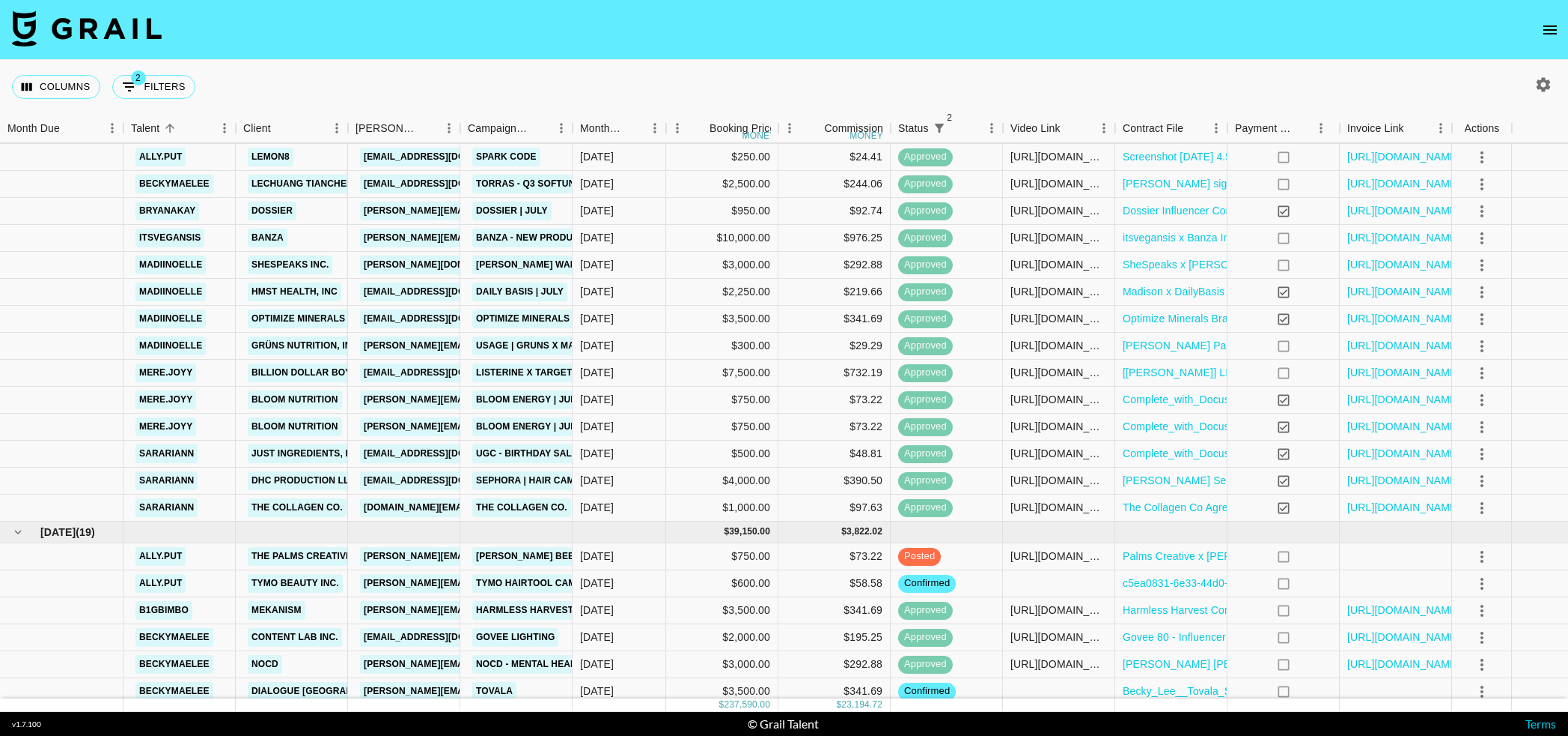
scroll to position [985, 0]
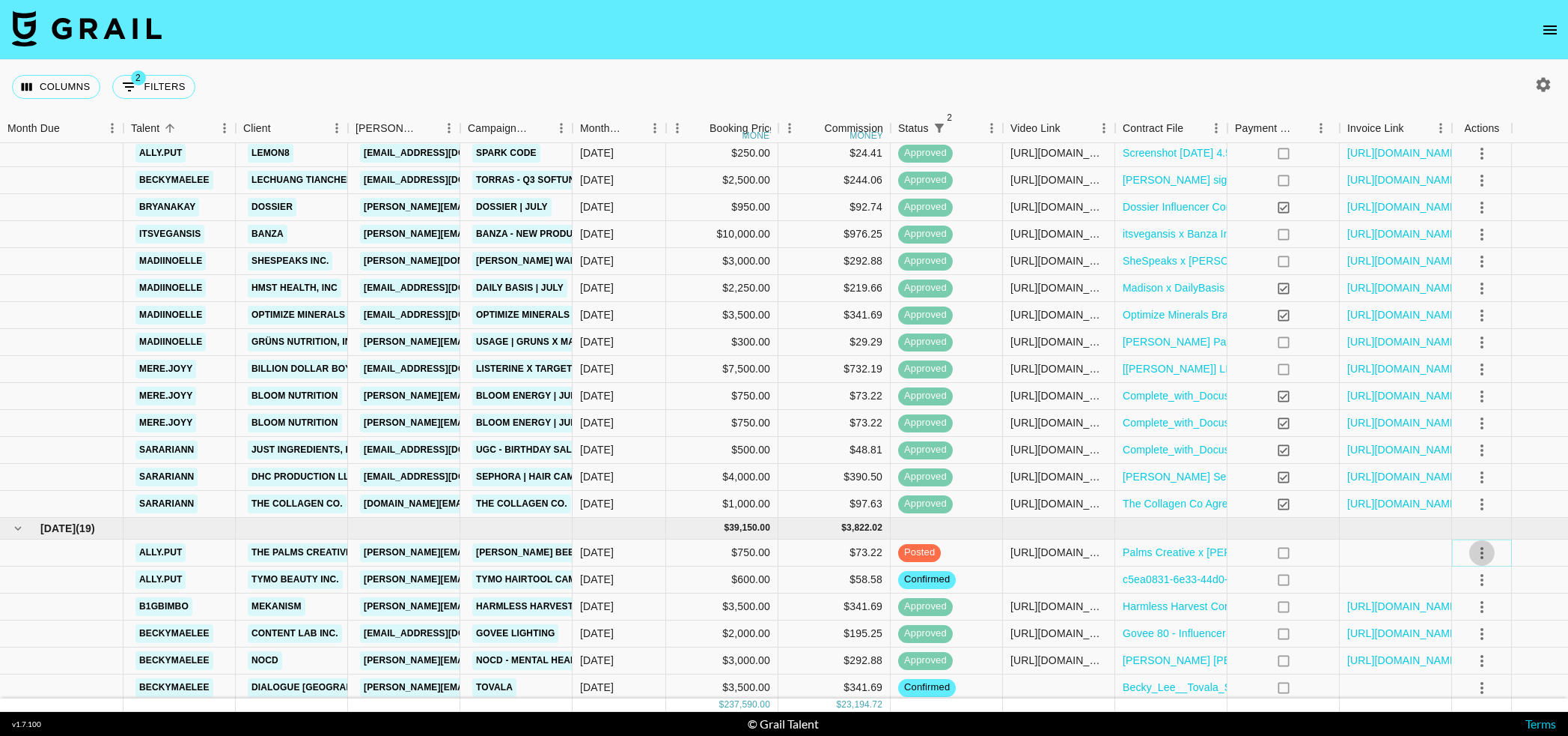
click at [1477, 549] on icon "select merge strategy" at bounding box center [1481, 552] width 18 height 18
click at [1484, 690] on div "Approve" at bounding box center [1468, 692] width 46 height 18
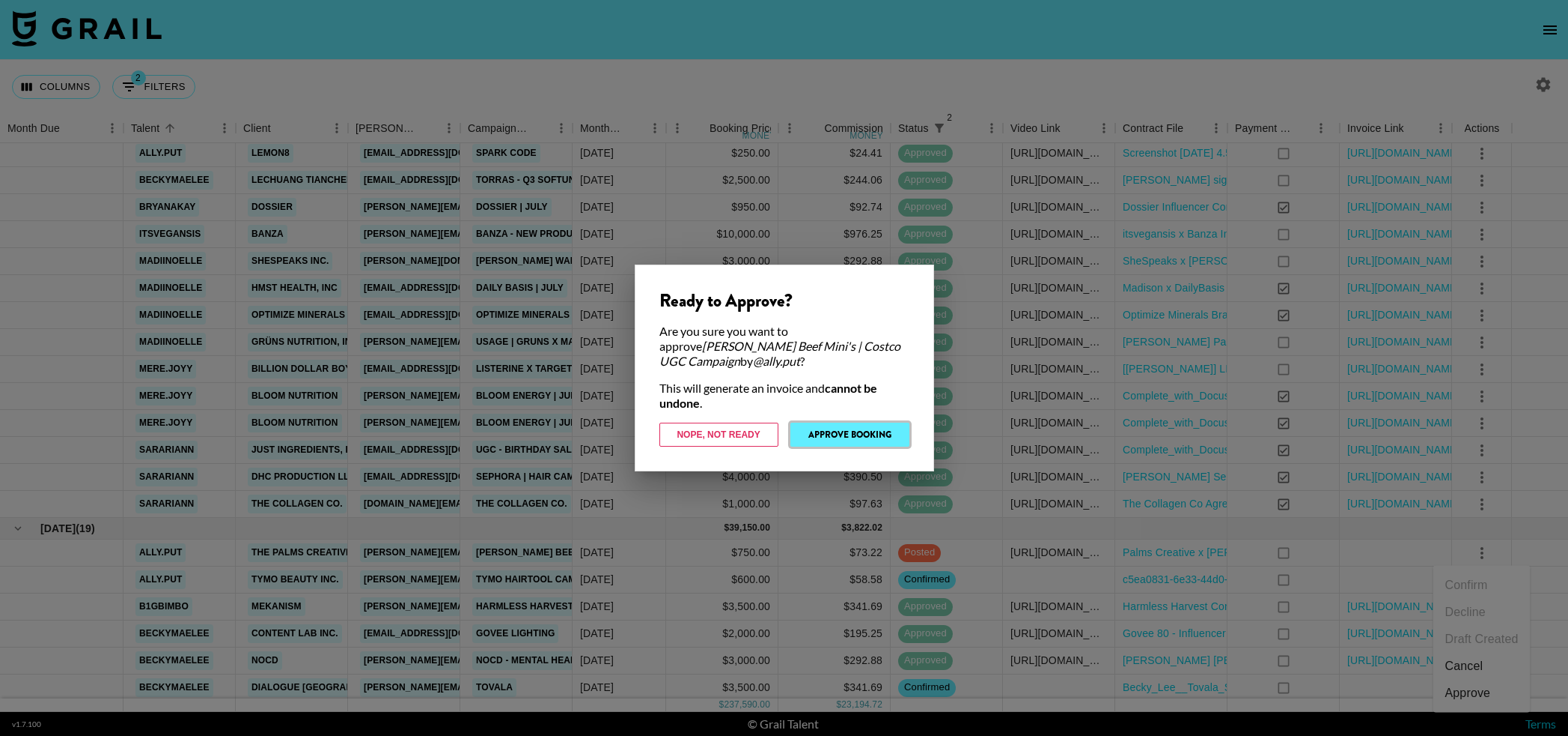
click at [864, 433] on button "Approve Booking" at bounding box center [850, 435] width 119 height 24
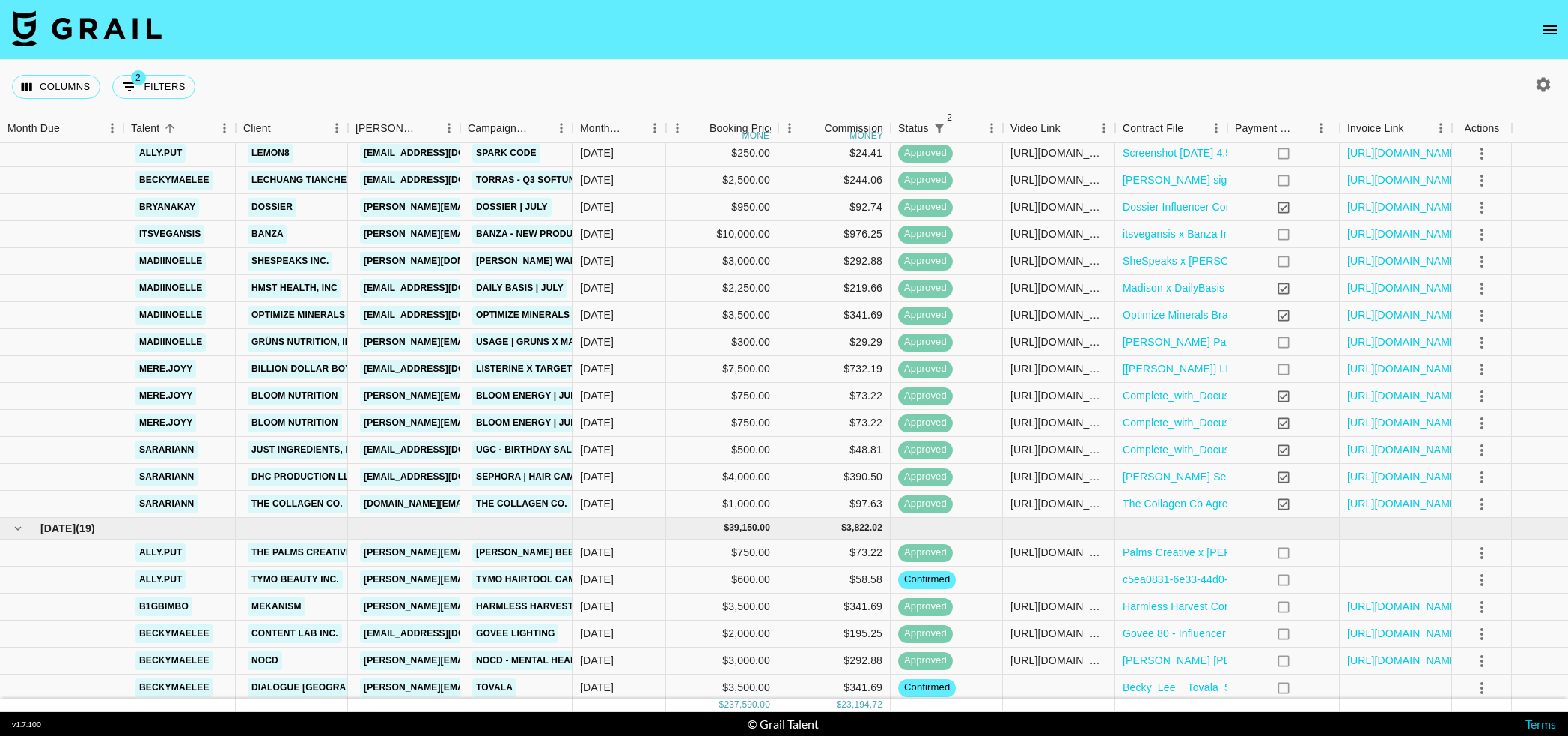
scroll to position [964, 0]
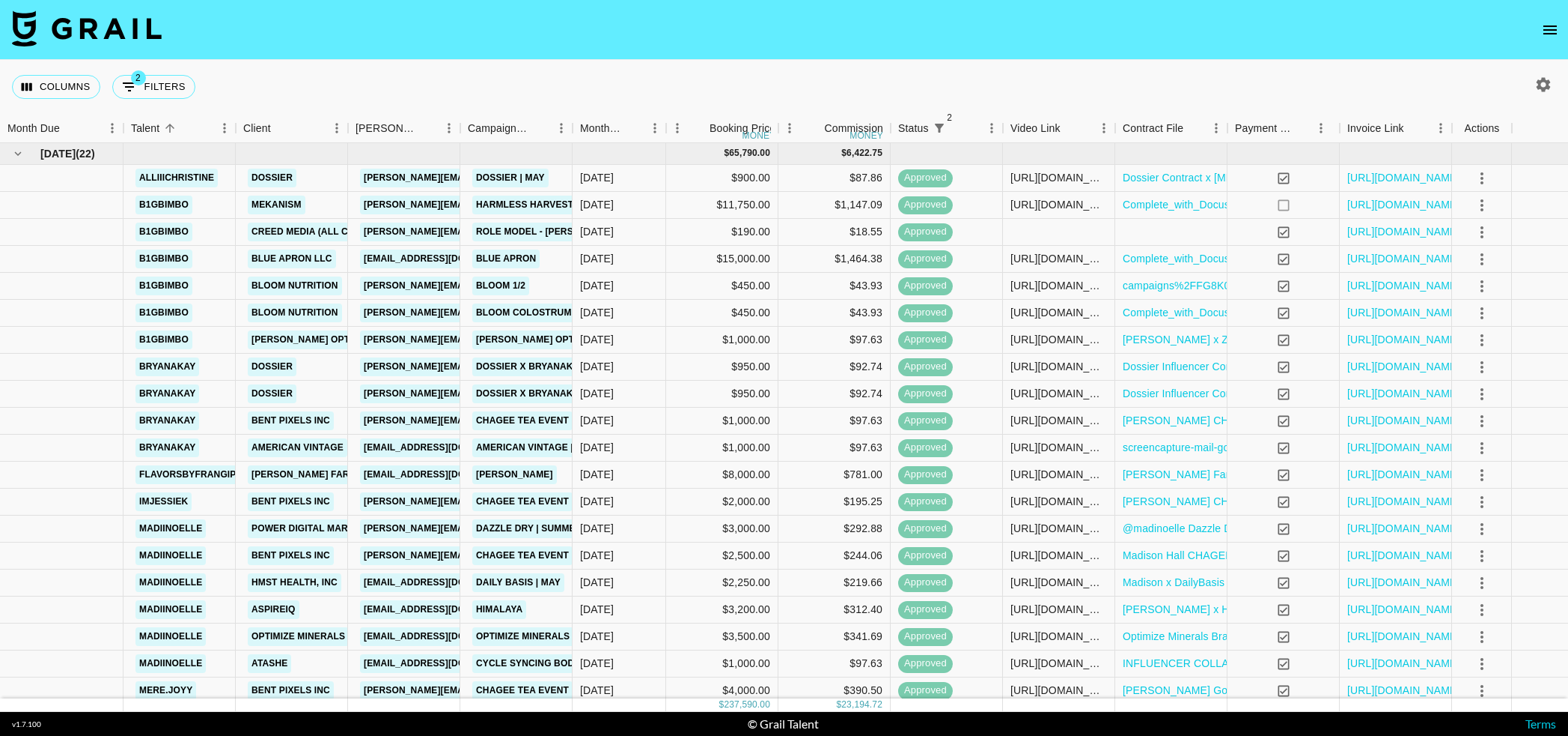
click at [1543, 85] on icon "button" at bounding box center [1543, 84] width 18 height 18
select select "[DATE]"
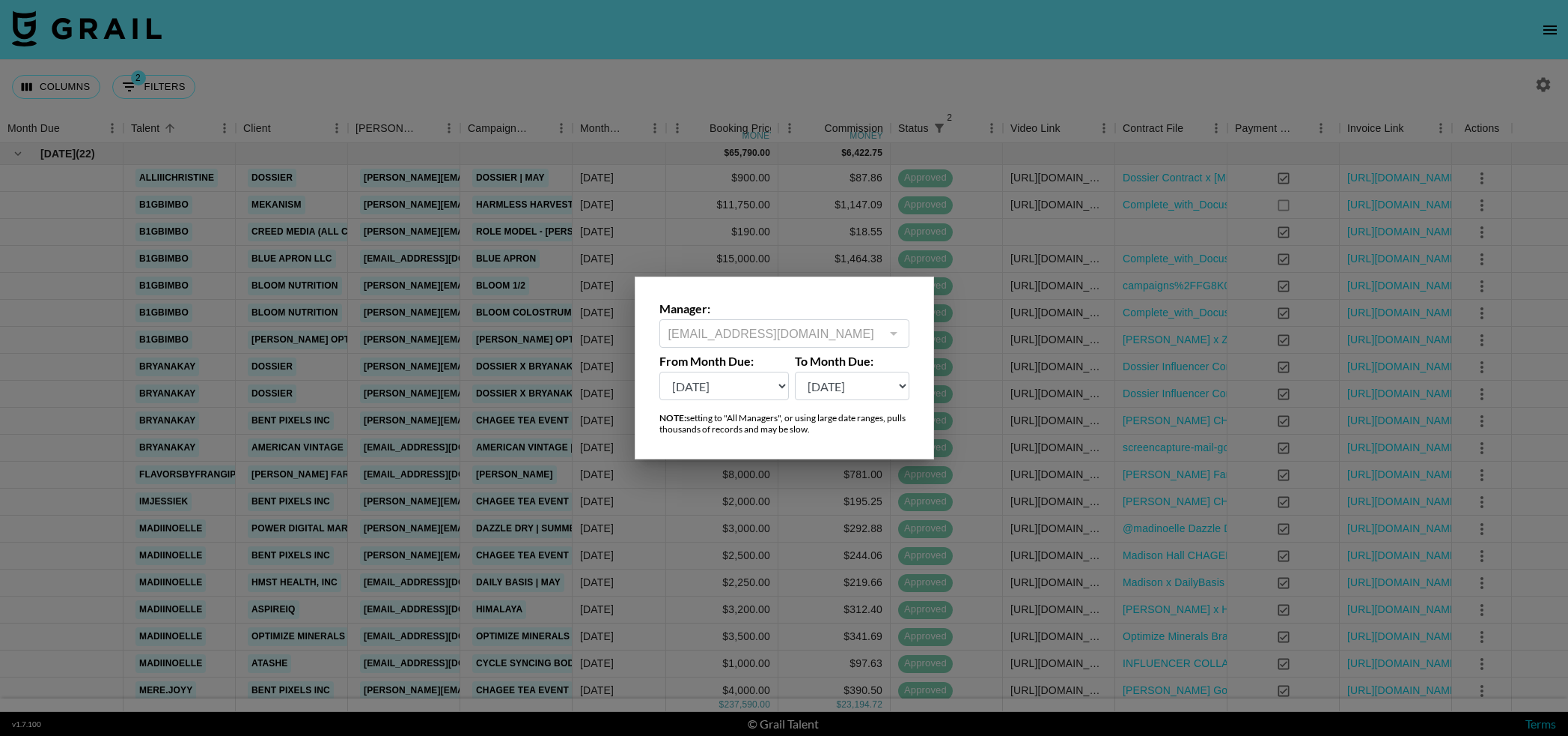
drag, startPoint x: 860, startPoint y: 349, endPoint x: 857, endPoint y: 310, distance: 39.1
click at [860, 349] on div "Manager: [PERSON_NAME][EMAIL_ADDRESS][DOMAIN_NAME] ​ From Month Due: [DATE] [DA…" at bounding box center [784, 368] width 299 height 183
click at [782, 112] on div at bounding box center [784, 368] width 1568 height 736
